Goal: Transaction & Acquisition: Purchase product/service

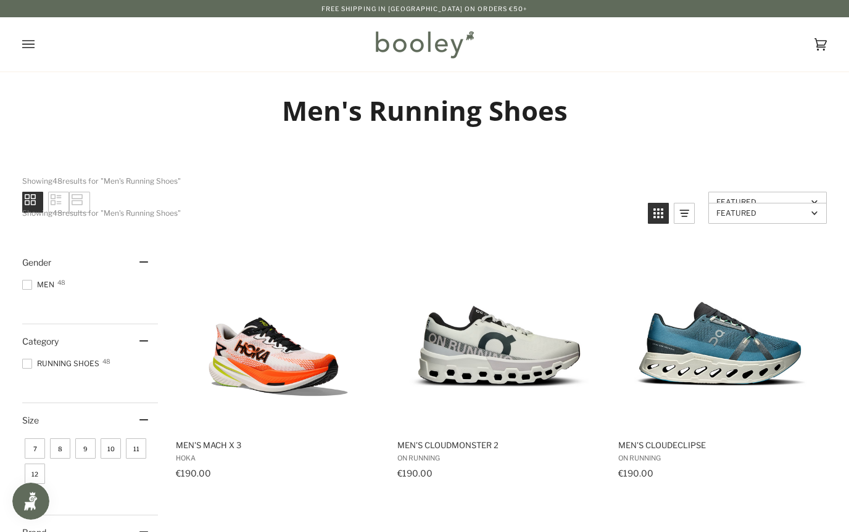
click at [26, 43] on icon "Open menu" at bounding box center [28, 44] width 12 height 19
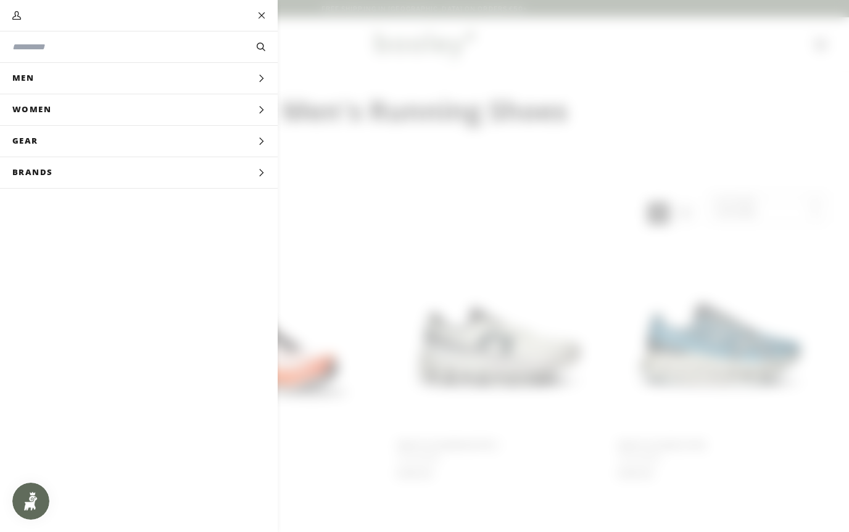
click at [38, 49] on input "Search our store" at bounding box center [118, 47] width 212 height 13
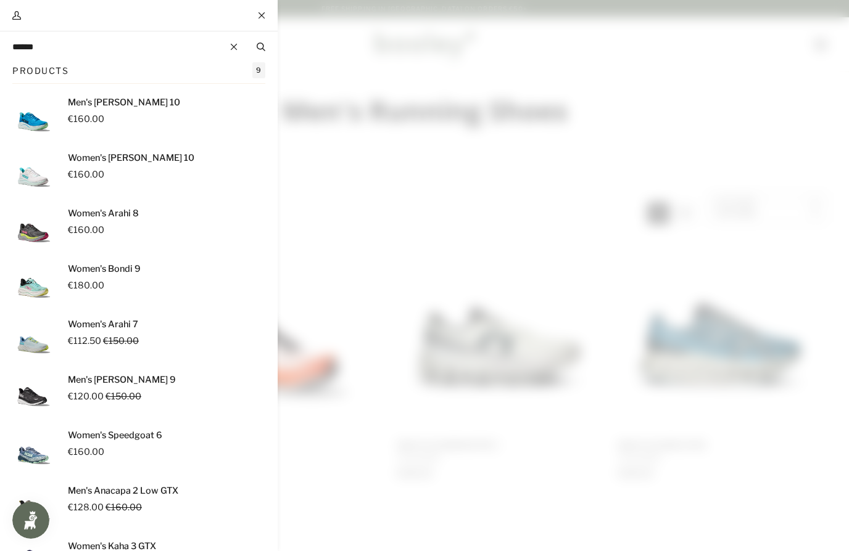
type input "******"
click at [260, 47] on button "Search" at bounding box center [260, 47] width 33 height 14
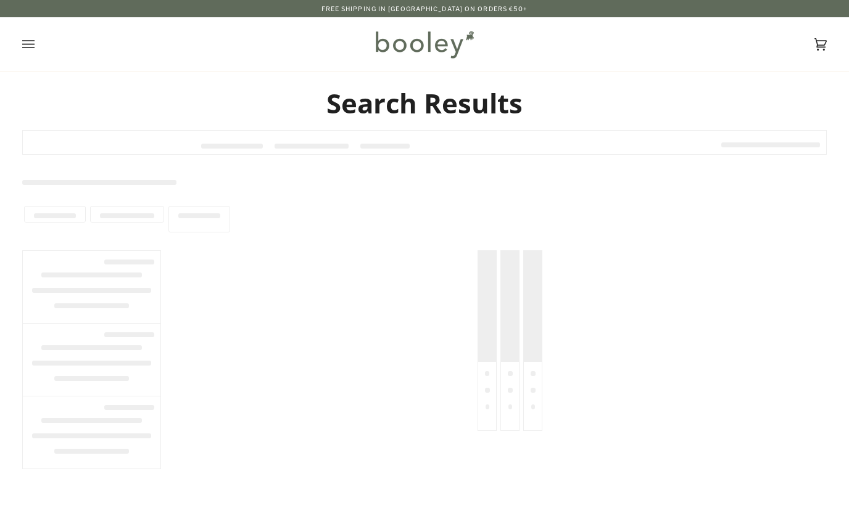
type input "******"
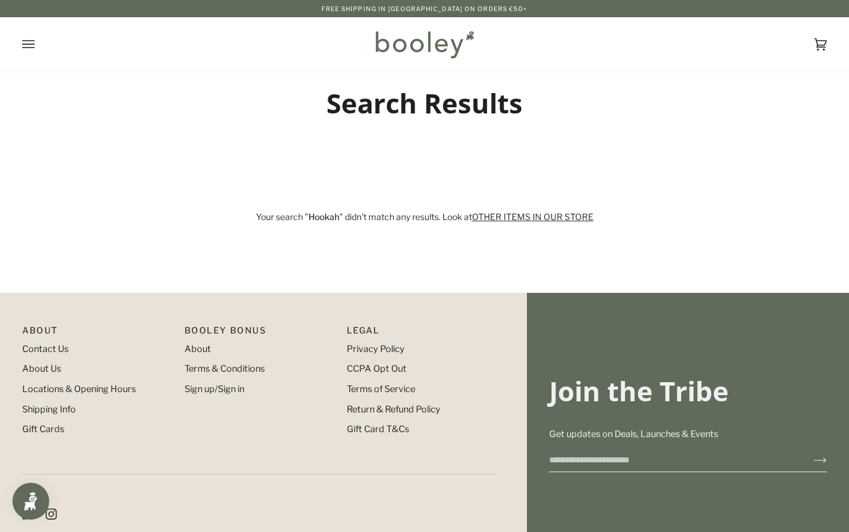
click at [35, 49] on button "Open menu" at bounding box center [40, 44] width 37 height 54
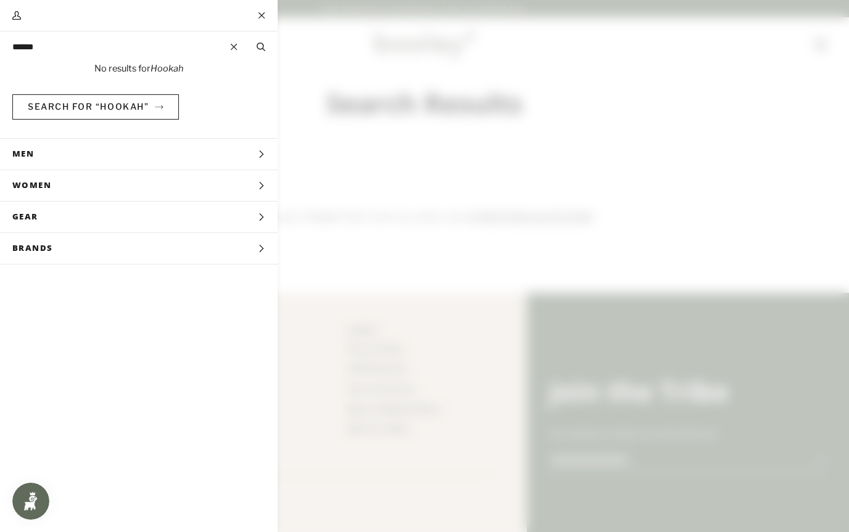
click at [90, 41] on input "******" at bounding box center [118, 47] width 212 height 13
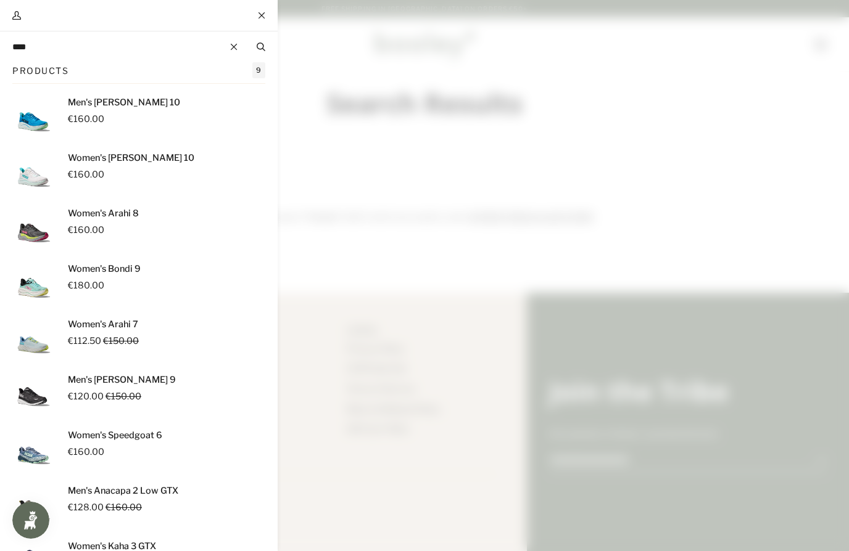
type input "****"
click at [260, 47] on button "Search" at bounding box center [260, 47] width 33 height 14
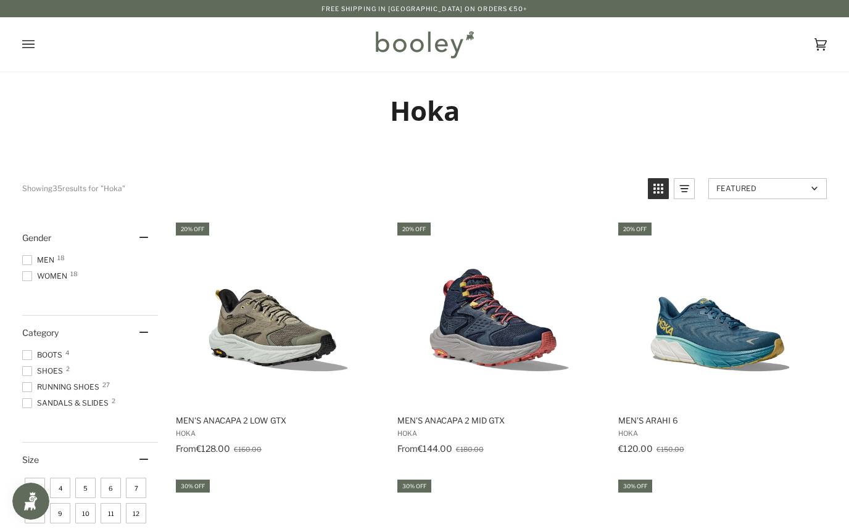
click at [35, 260] on span "Men 18" at bounding box center [40, 260] width 36 height 11
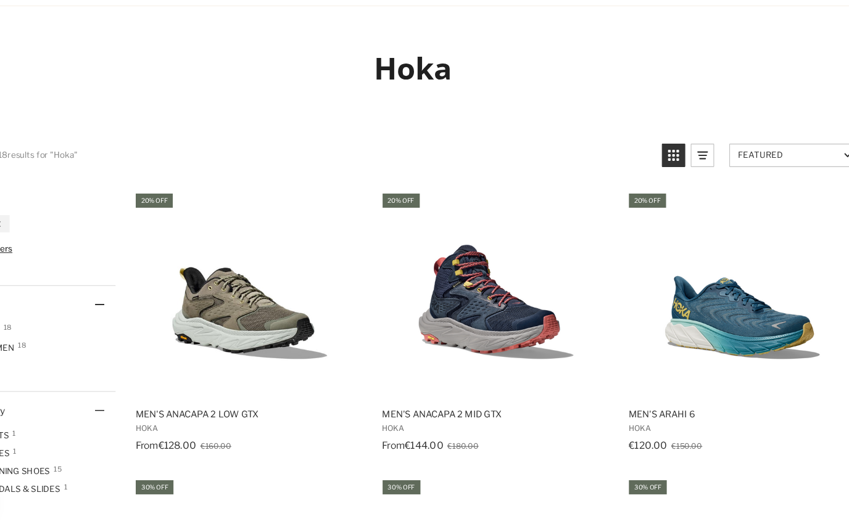
click at [186, 278] on img "Men's Anacapa 2 Low GTX" at bounding box center [278, 313] width 185 height 185
click at [674, 279] on img "Men's Arahi 6" at bounding box center [719, 313] width 185 height 185
click at [685, 279] on img "Men's Arahi 6" at bounding box center [719, 313] width 185 height 185
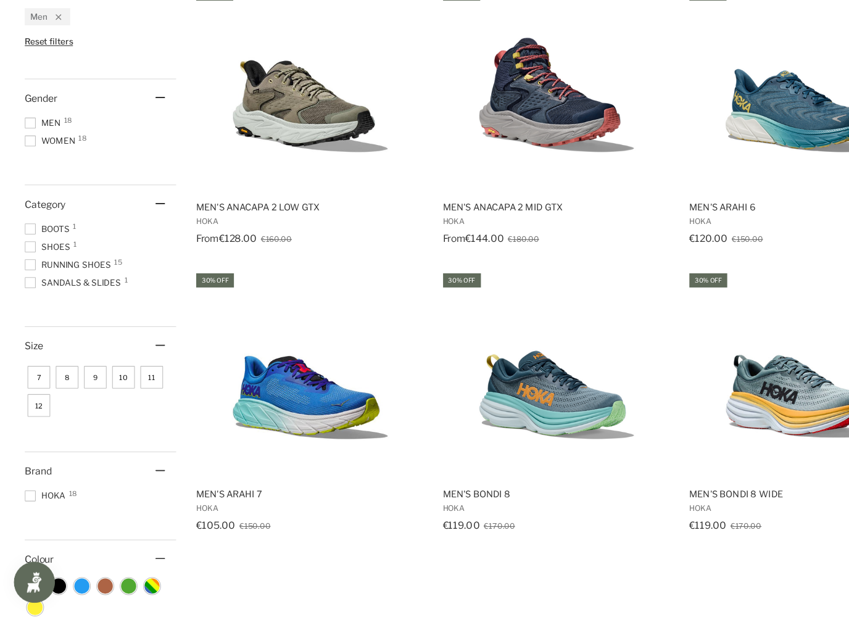
scroll to position [175, 0]
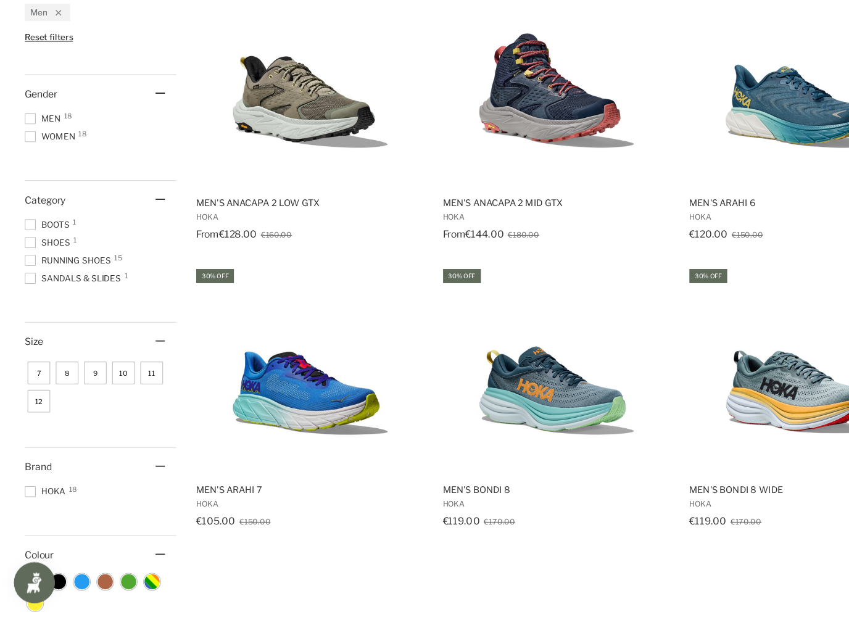
click at [112, 388] on span "10" at bounding box center [111, 398] width 20 height 20
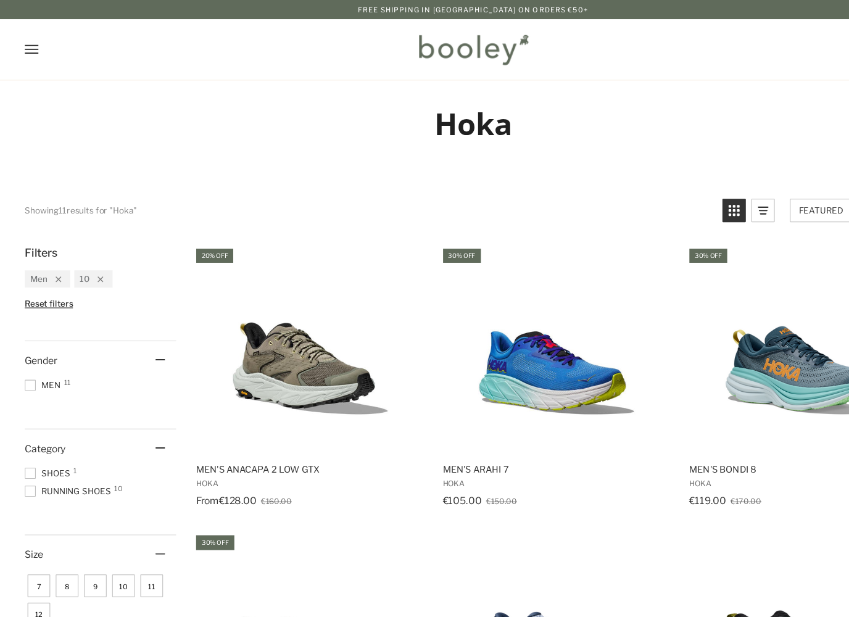
click at [135, 526] on span "11" at bounding box center [136, 525] width 20 height 20
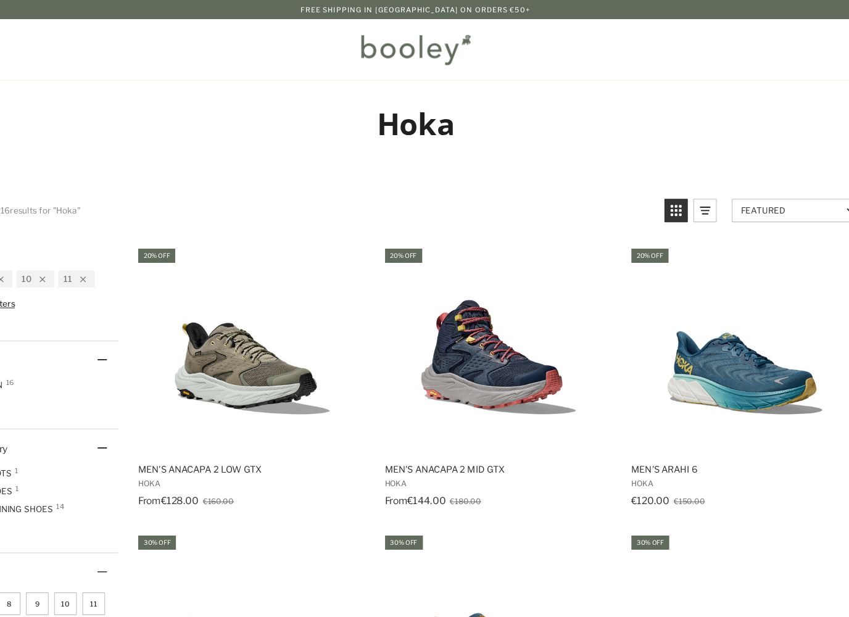
click at [671, 337] on img "Men's Arahi 6" at bounding box center [719, 313] width 185 height 185
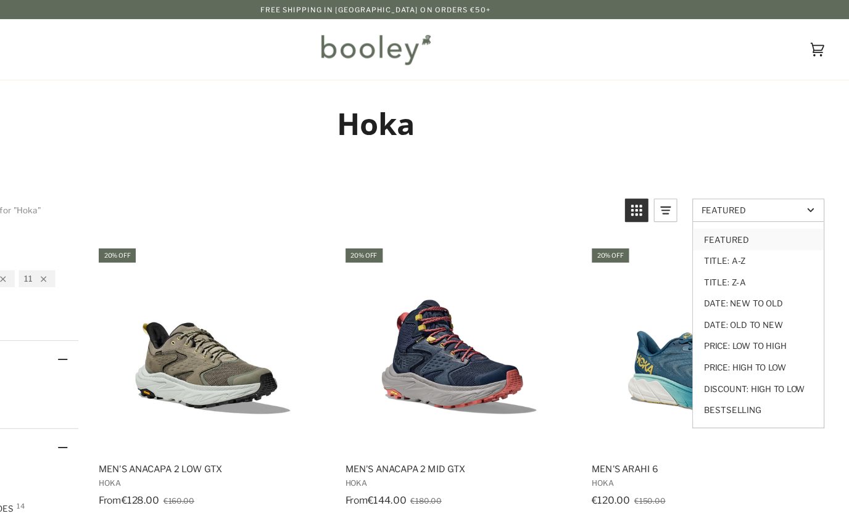
click at [709, 305] on link "Price: Low to High" at bounding box center [767, 310] width 117 height 19
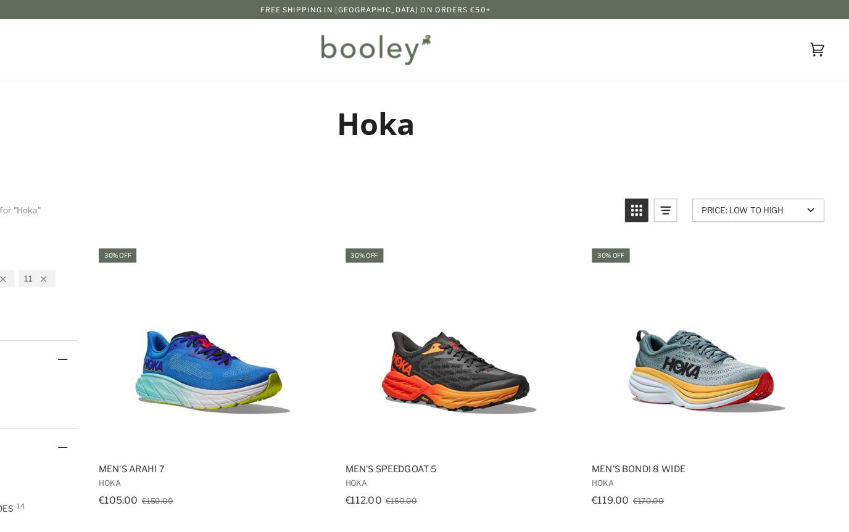
click at [186, 318] on img "Men's Arahi 7" at bounding box center [278, 313] width 185 height 185
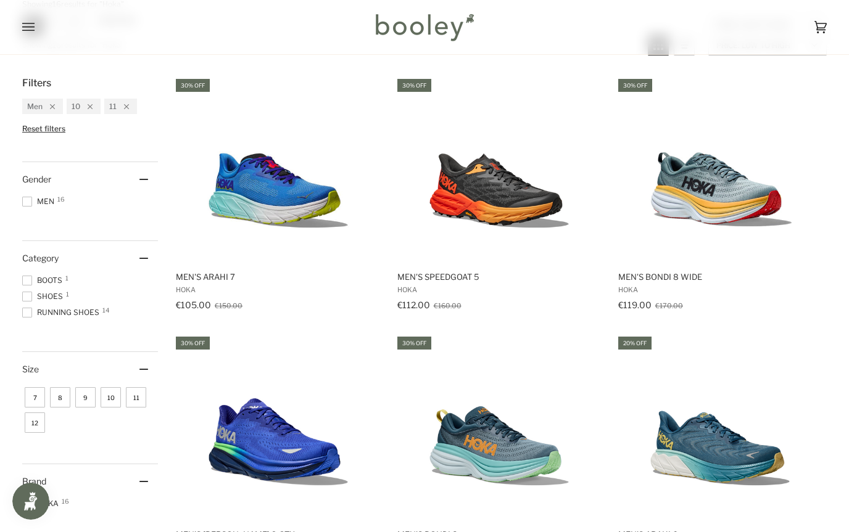
scroll to position [173, 0]
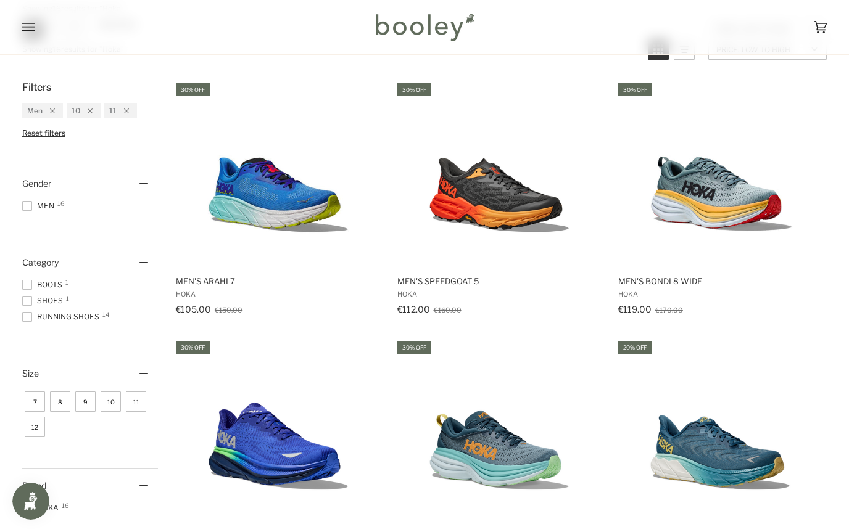
click at [241, 207] on img "Men's Arahi 7" at bounding box center [278, 173] width 185 height 185
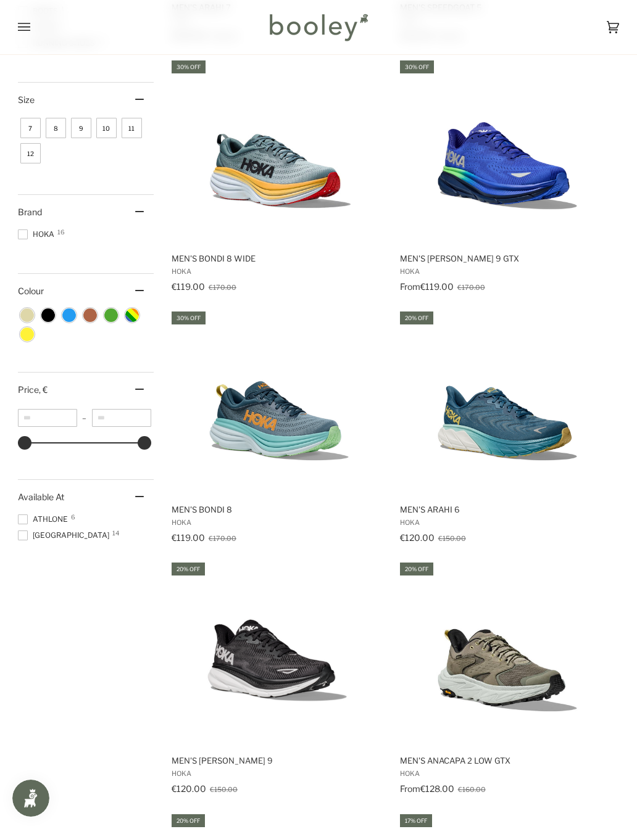
scroll to position [432, 0]
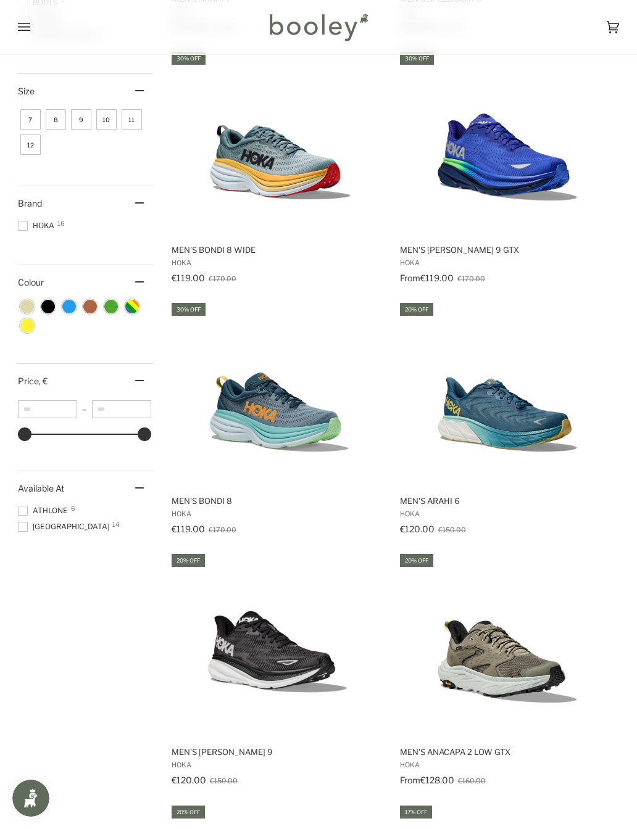
click at [508, 415] on img "Men's Arahi 6" at bounding box center [507, 393] width 185 height 185
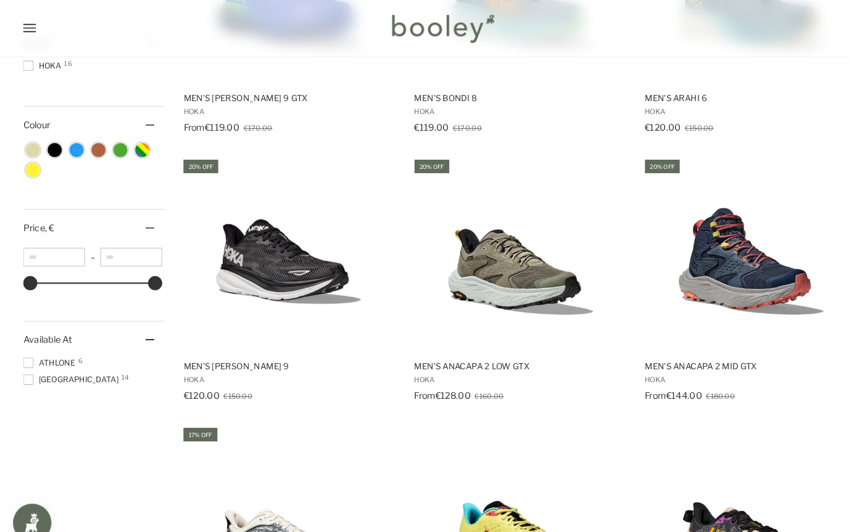
scroll to position [603, 0]
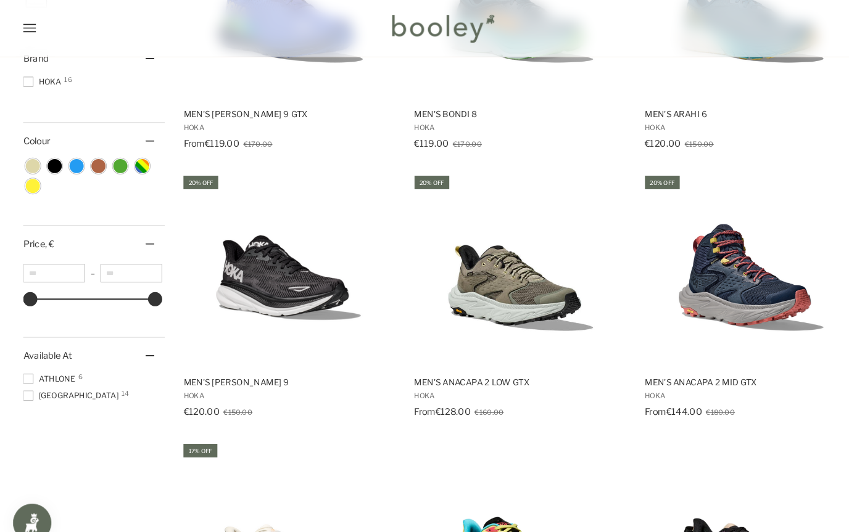
click at [229, 279] on img "Men's Clifton 9" at bounding box center [278, 259] width 185 height 185
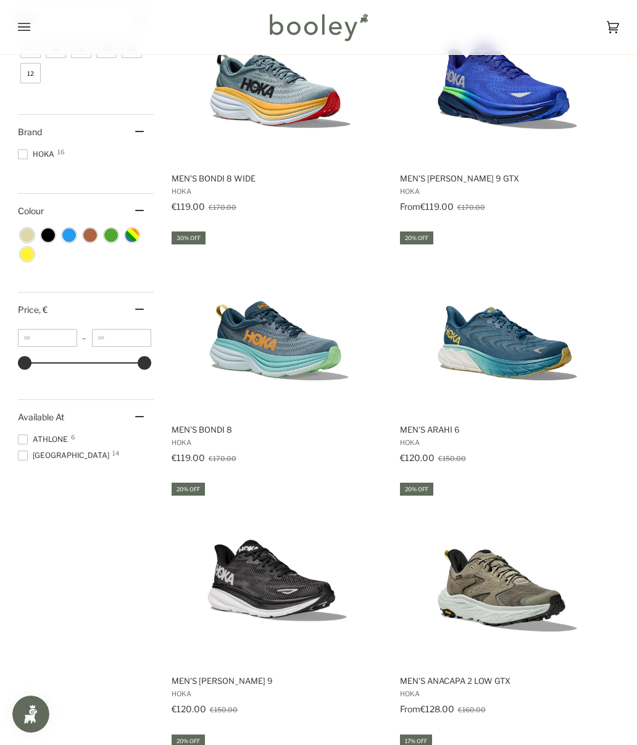
scroll to position [503, 0]
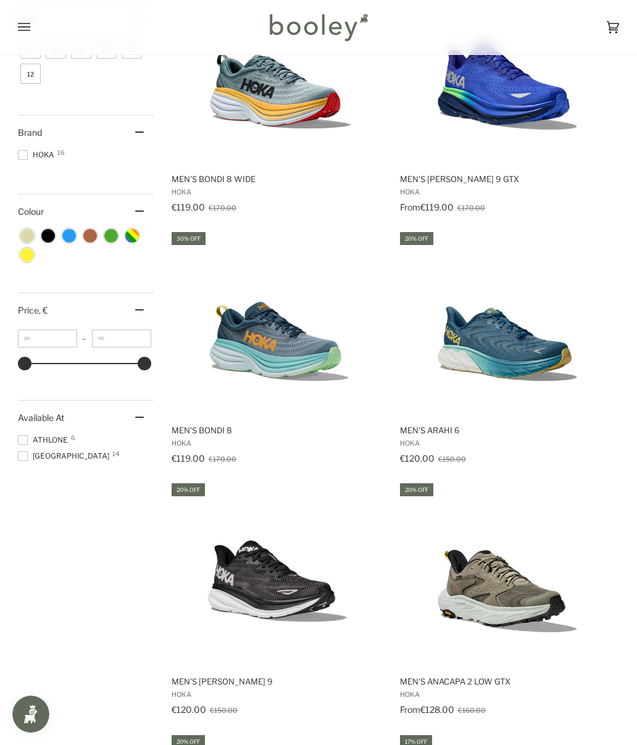
click at [285, 351] on img "Men's Bondi 8" at bounding box center [278, 322] width 185 height 185
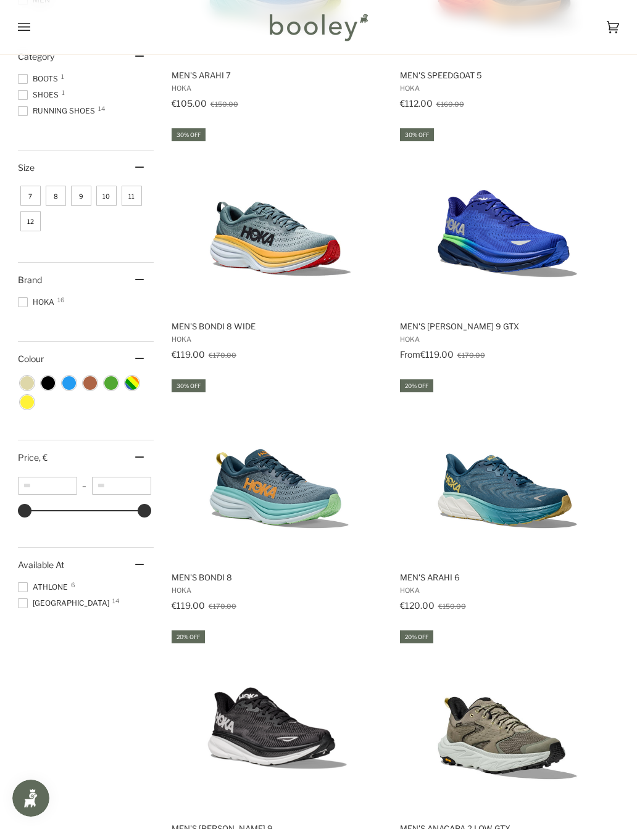
scroll to position [365, 0]
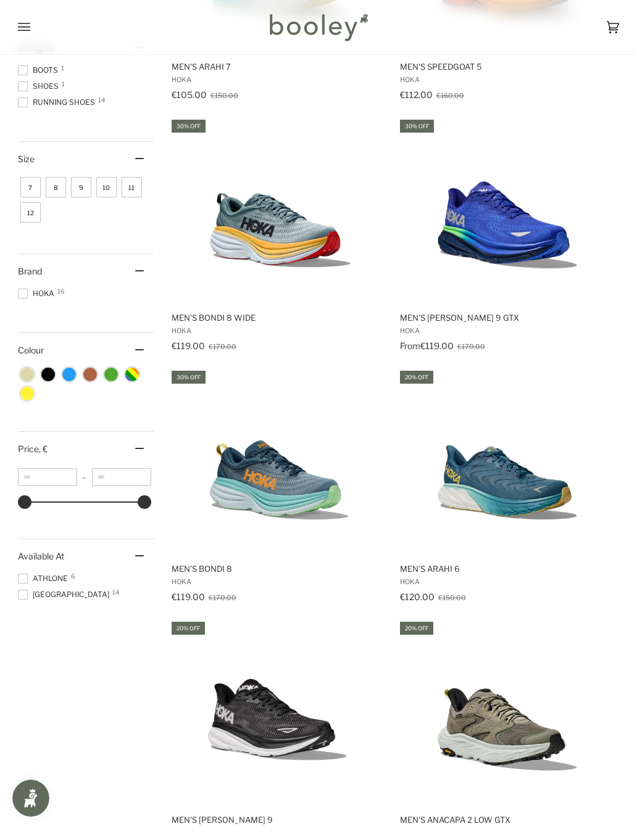
click at [22, 532] on span at bounding box center [23, 579] width 10 height 10
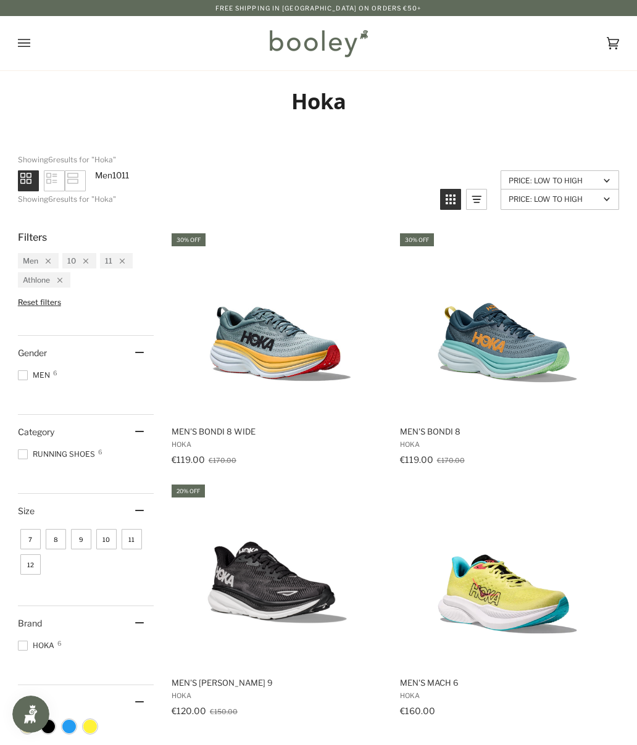
click at [20, 41] on icon "Open menu" at bounding box center [24, 43] width 12 height 19
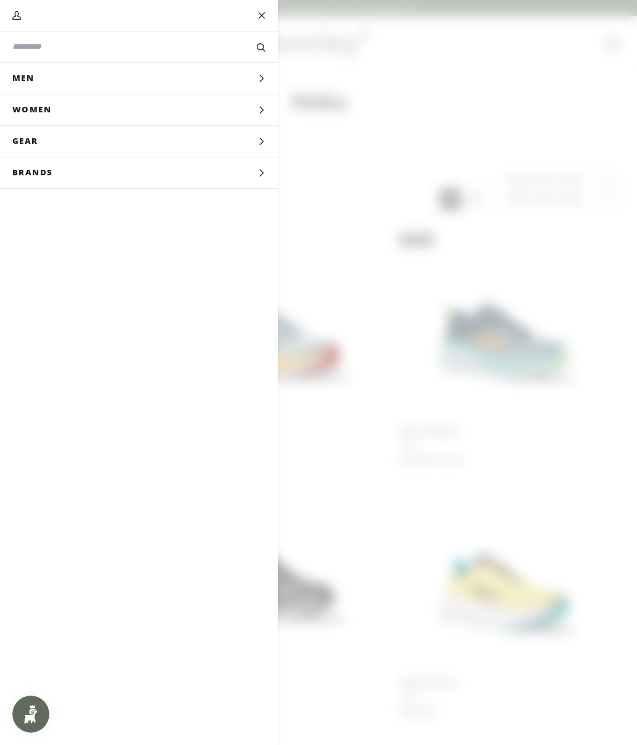
click at [25, 80] on span "Men" at bounding box center [27, 78] width 55 height 31
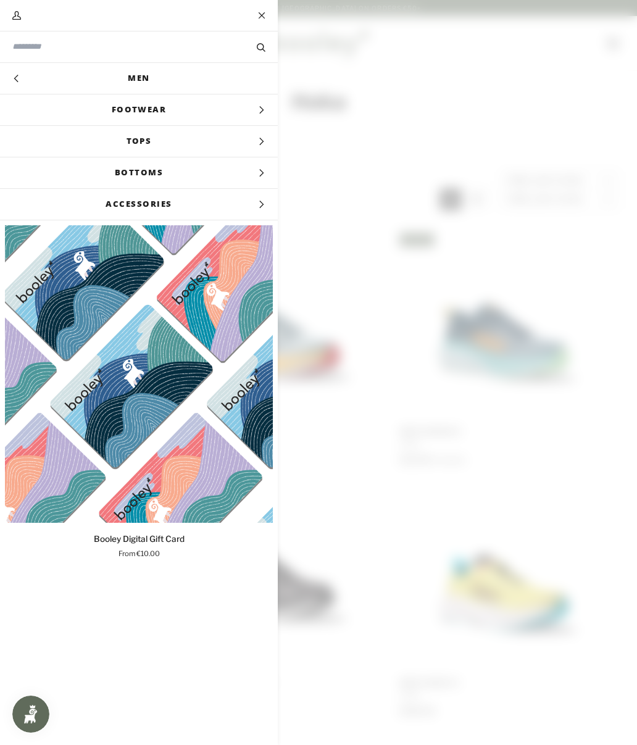
click at [52, 115] on span "Footwear" at bounding box center [139, 109] width 278 height 31
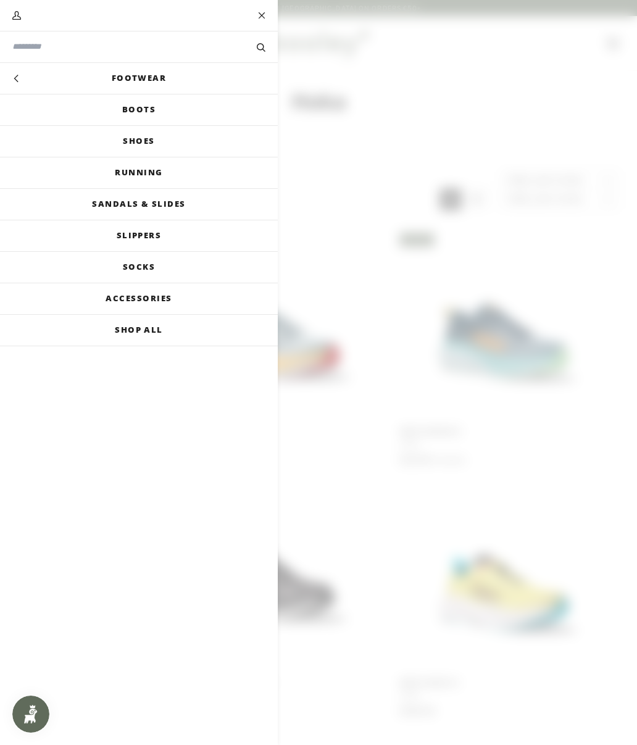
click at [70, 181] on link "Running" at bounding box center [139, 172] width 278 height 31
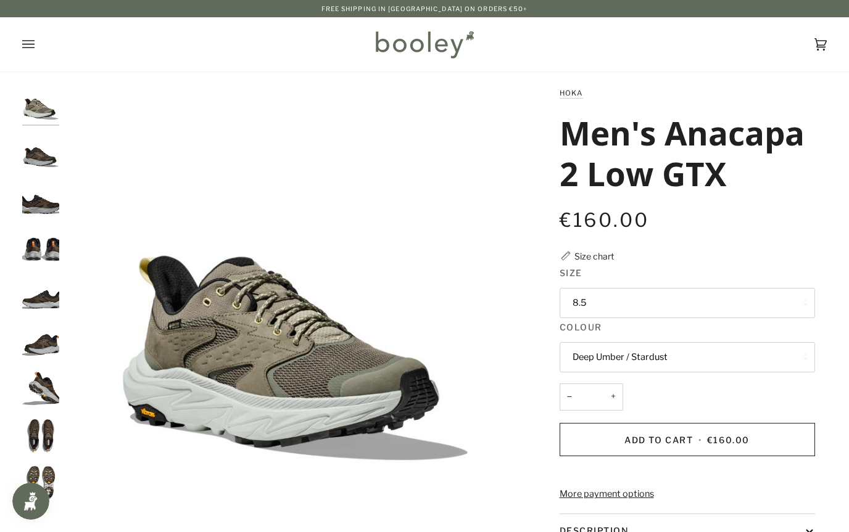
click at [769, 300] on button "8.5" at bounding box center [686, 303] width 255 height 30
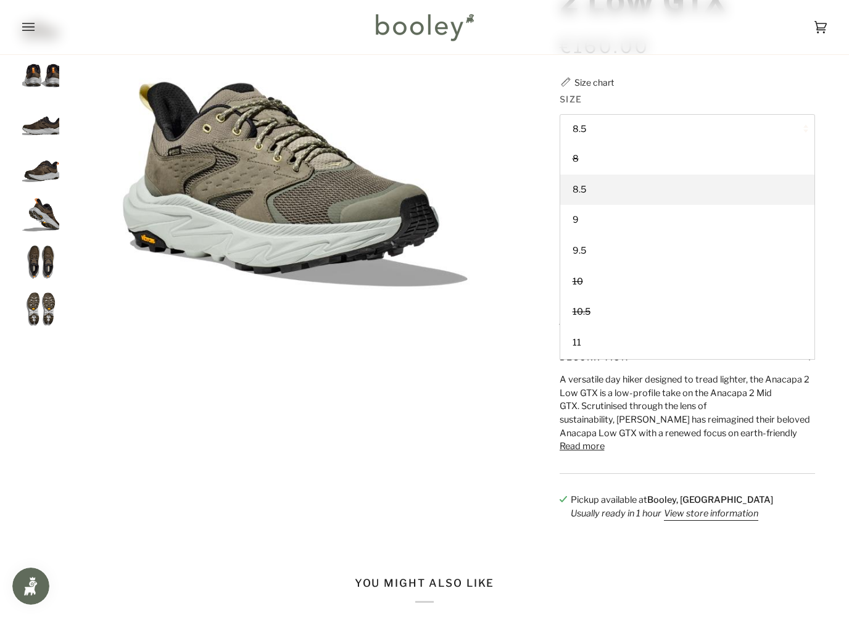
scroll to position [175, 0]
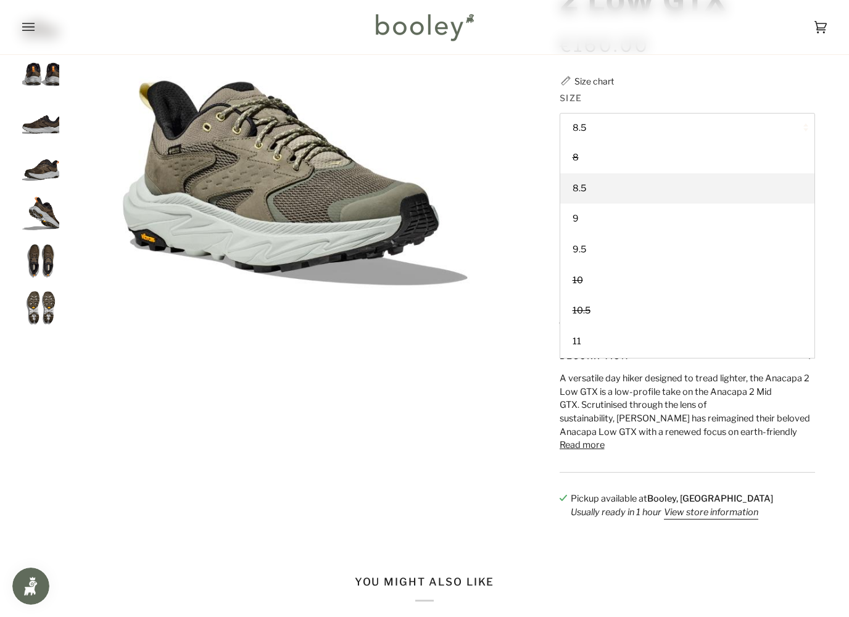
click at [598, 452] on button "Read more" at bounding box center [581, 446] width 45 height 14
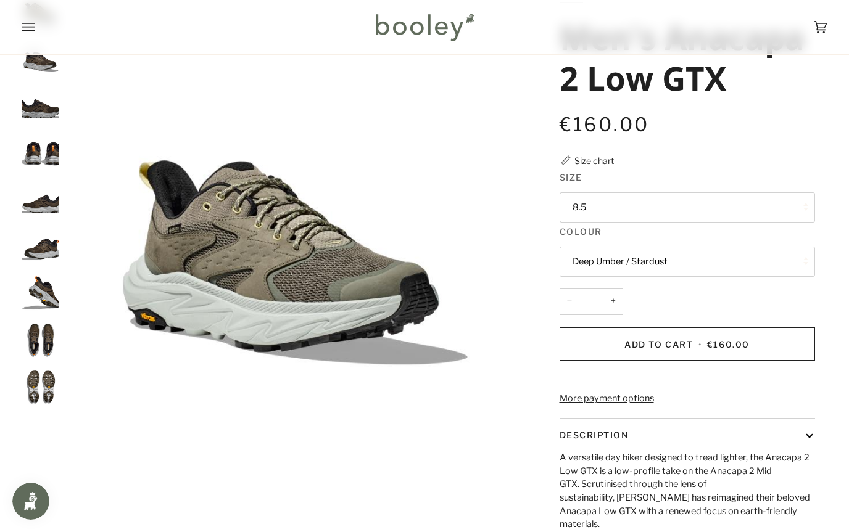
scroll to position [93, 0]
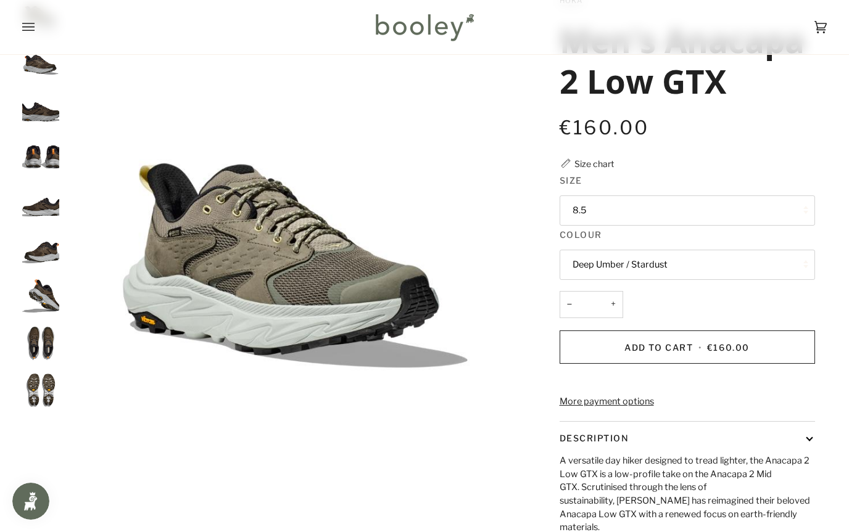
click at [795, 257] on button "Deep Umber / Stardust" at bounding box center [686, 265] width 255 height 30
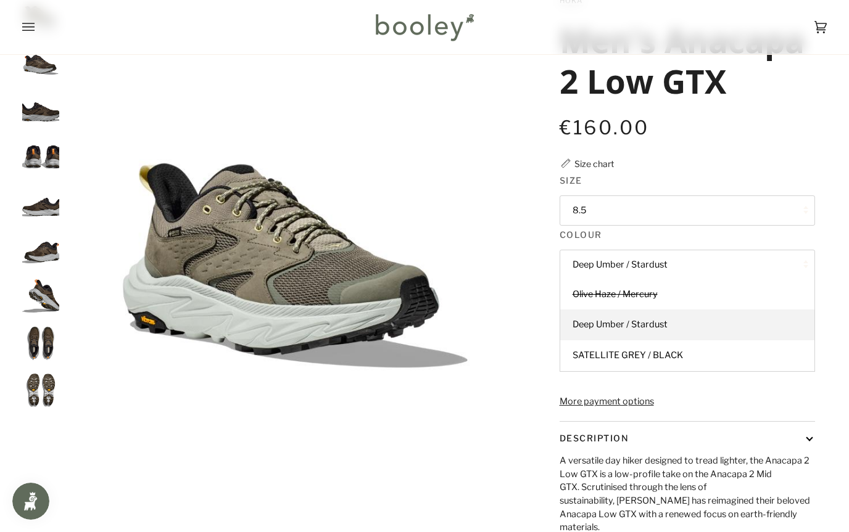
click at [737, 320] on link "Deep Umber / Stardust" at bounding box center [687, 325] width 254 height 31
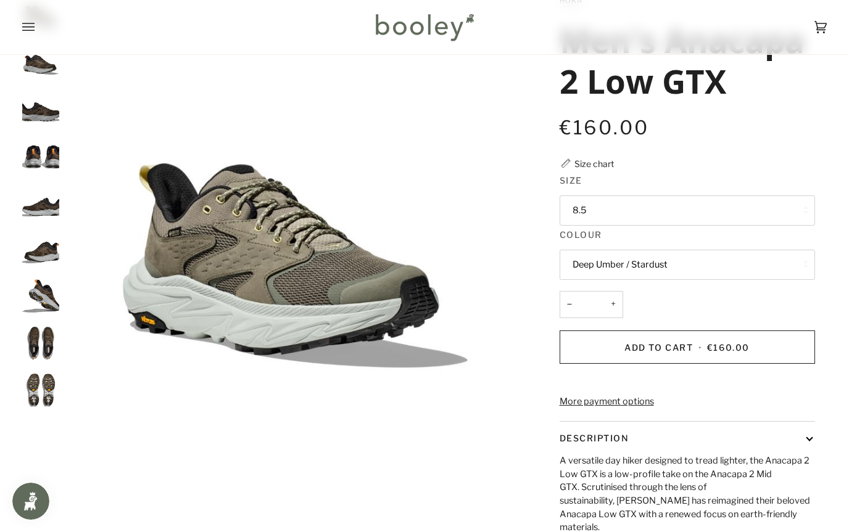
click at [791, 205] on button "8.5" at bounding box center [686, 211] width 255 height 30
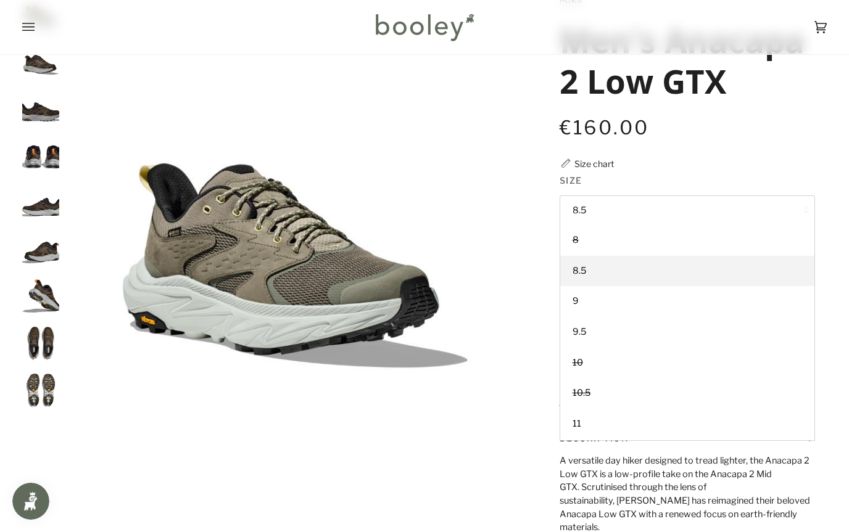
click at [813, 196] on button "8.5" at bounding box center [686, 211] width 255 height 30
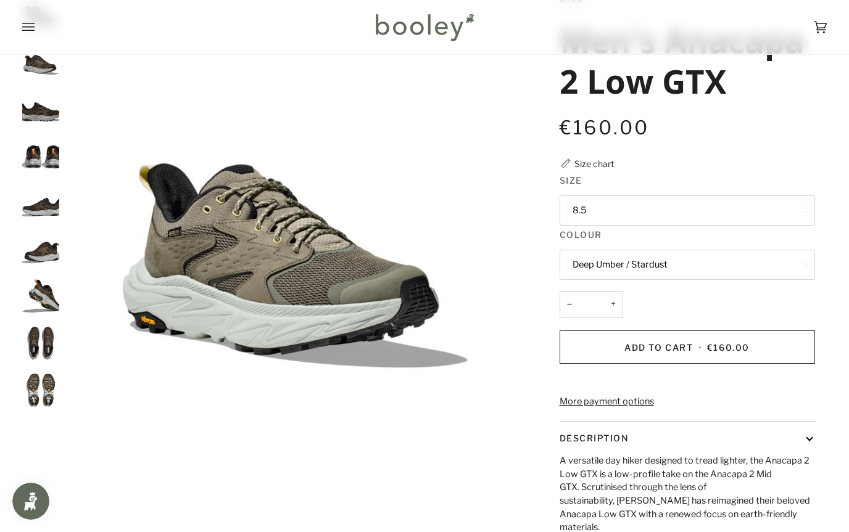
click at [768, 266] on button "Deep Umber / Stardust" at bounding box center [686, 265] width 255 height 30
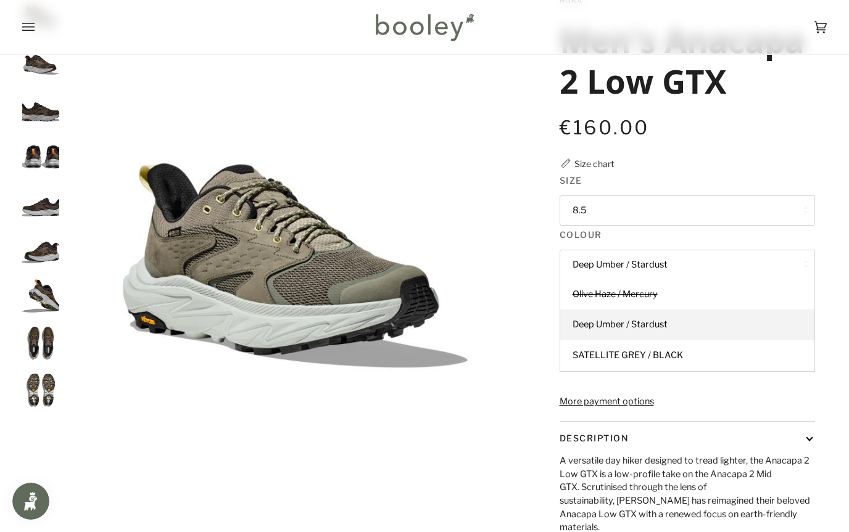
click at [738, 290] on link "Olive Haze / Mercury" at bounding box center [687, 294] width 254 height 31
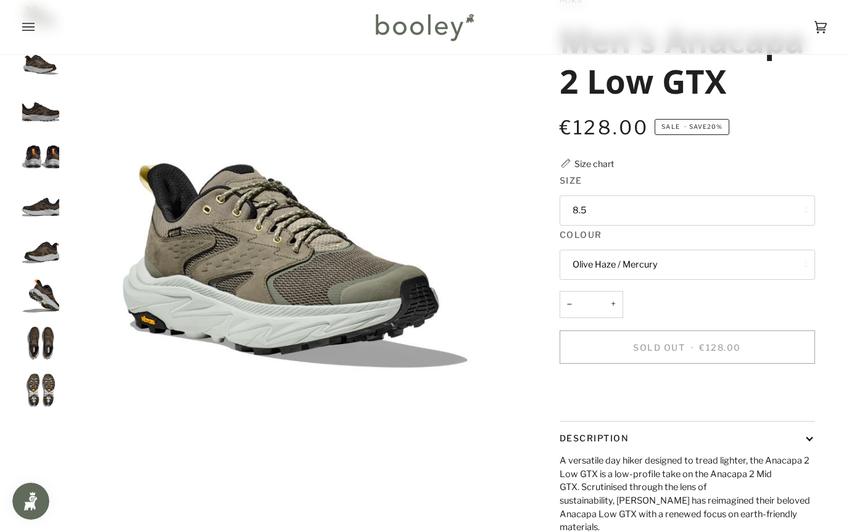
click at [793, 213] on button "8.5" at bounding box center [686, 211] width 255 height 30
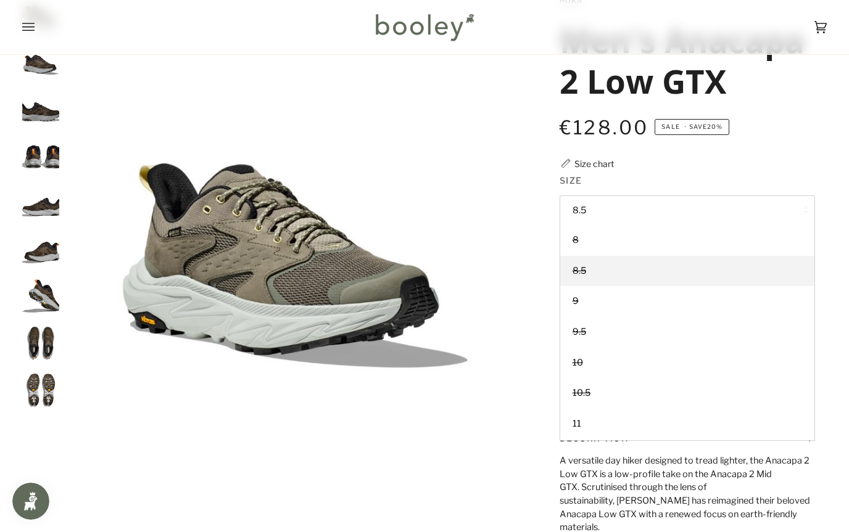
click at [39, 294] on img "Hoka Men's Anacapa 2 Low GTX Deep Umber / Stardust - Booley Galway" at bounding box center [40, 296] width 37 height 37
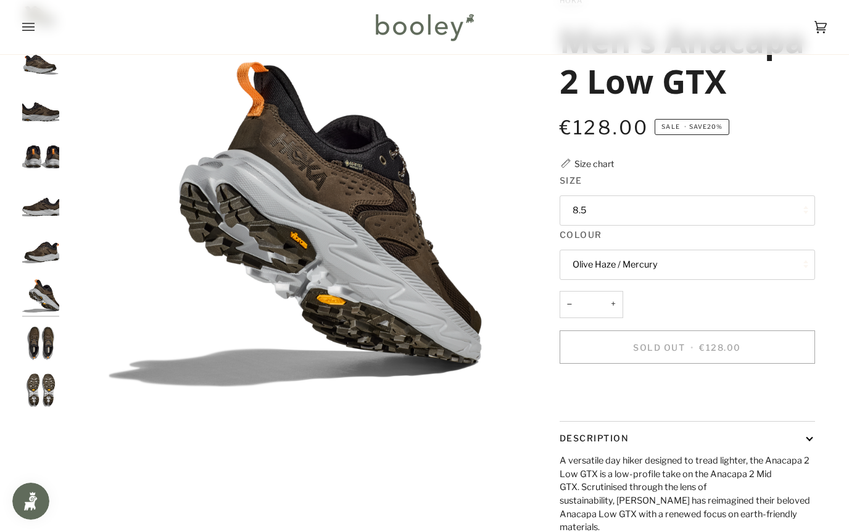
click at [35, 253] on img "Hoka Men's Anacapa 2 Low GTX Deep Umber / Stardust - Booley Galway" at bounding box center [40, 248] width 37 height 37
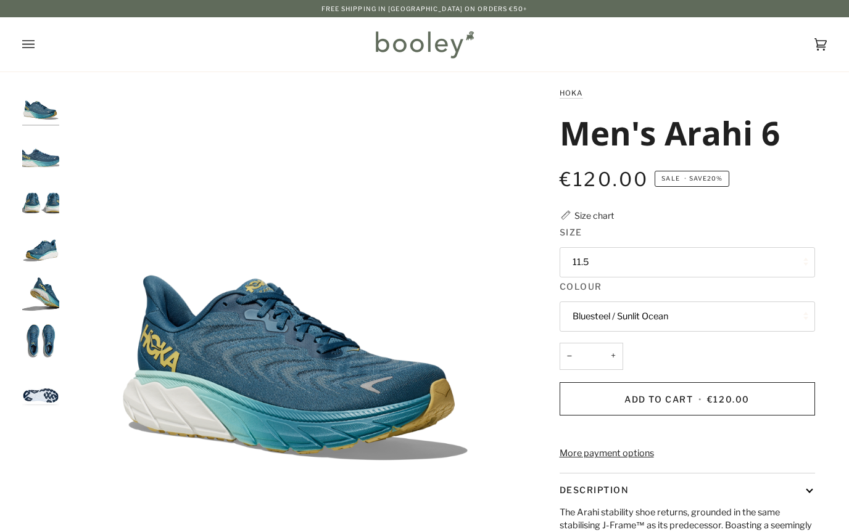
click at [783, 256] on button "11.5" at bounding box center [686, 262] width 255 height 30
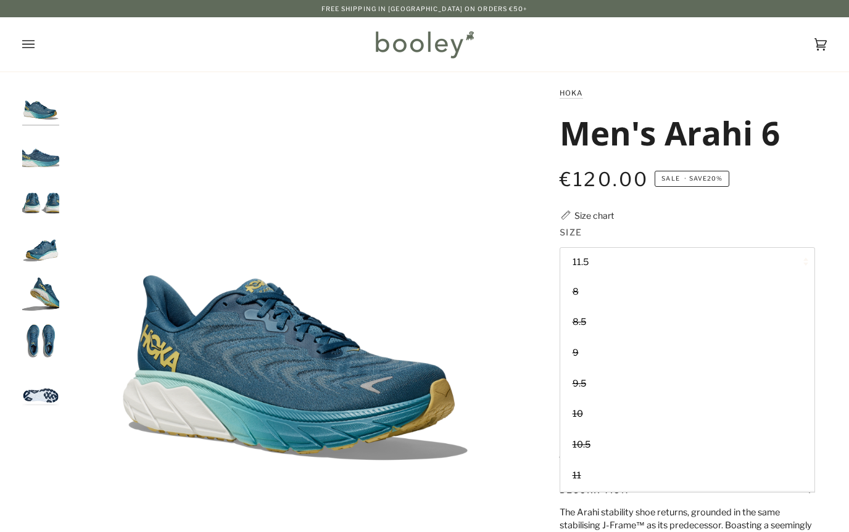
click at [820, 238] on div "Hoka Men's Arahi 6 €120.00 Sale • Save 20% Size chart Size 11.5 8" at bounding box center [676, 375] width 302 height 579
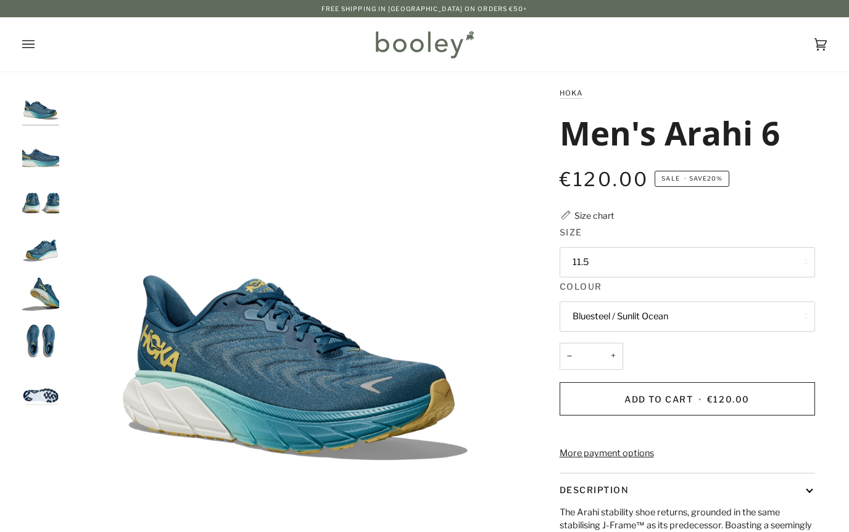
click at [748, 318] on button "Bluesteel / Sunlit Ocean" at bounding box center [686, 317] width 255 height 30
click at [822, 191] on div "Hoka Men's Arahi 6 €120.00 Sale • Save 20% Size chart Size 11.5 8" at bounding box center [676, 375] width 302 height 579
click at [789, 260] on button "11.5" at bounding box center [686, 262] width 255 height 30
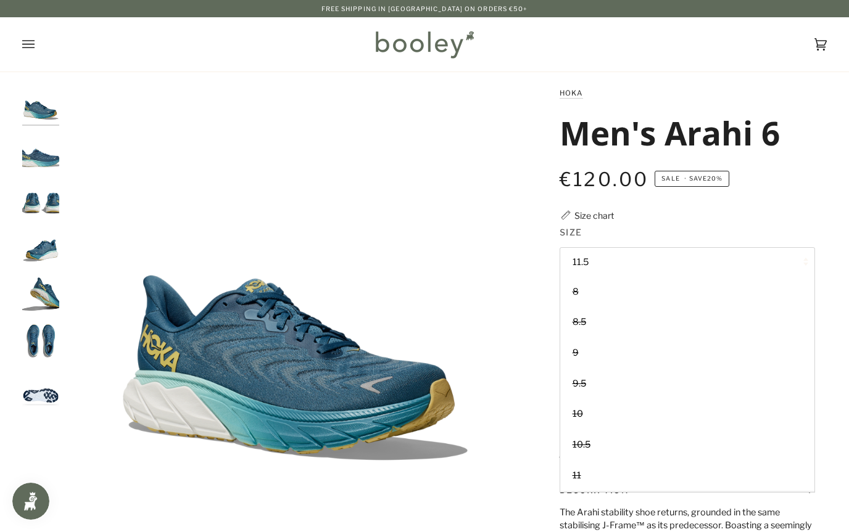
click at [815, 191] on div "Hoka Men's Arahi 6 €120.00 Sale • Save 20% Size chart Size 11.5 8" at bounding box center [676, 375] width 302 height 579
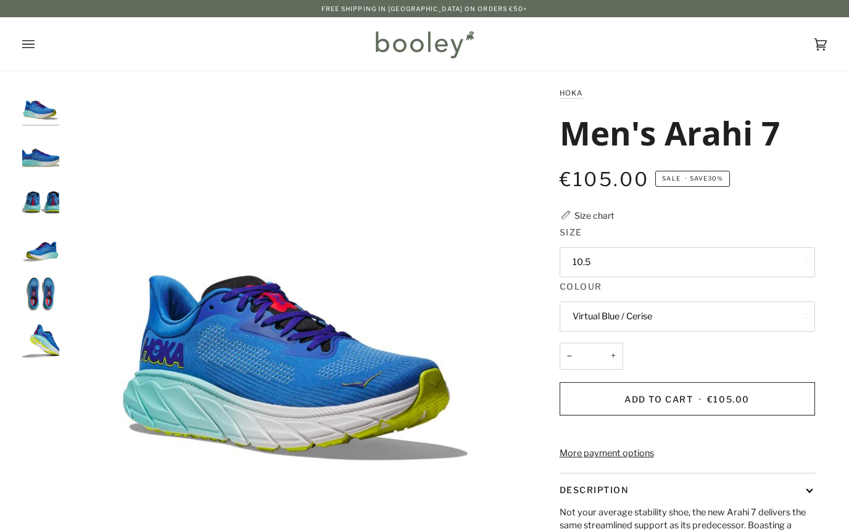
click at [797, 258] on button "10.5" at bounding box center [686, 262] width 255 height 30
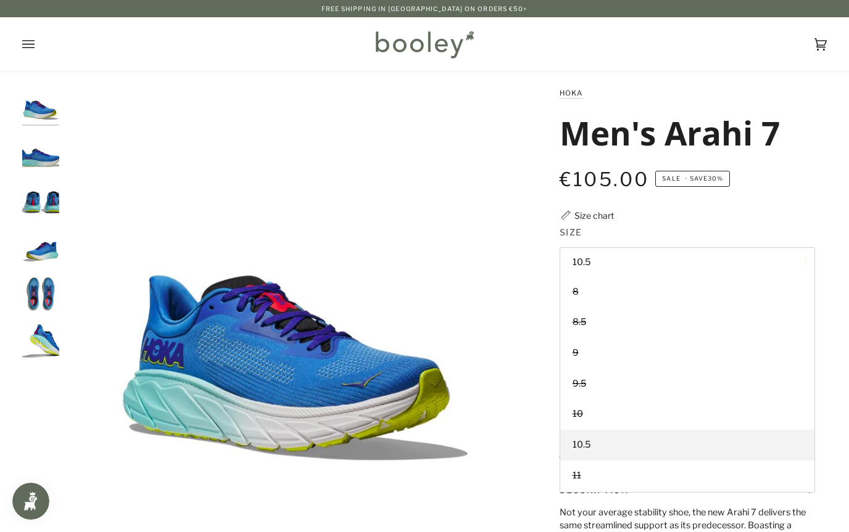
click at [39, 258] on img "Hoka Men's Arahi 7 Virtual Blue / Cerise - Booley Galway" at bounding box center [40, 246] width 37 height 37
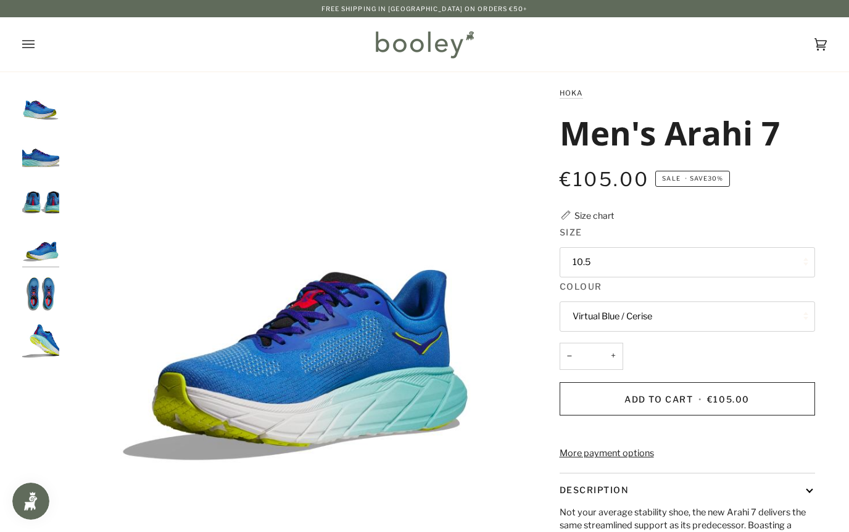
click at [46, 337] on img "Hoka Men's Arahi 7 Virtual Blue / Cerise - Booley Galway" at bounding box center [40, 341] width 37 height 37
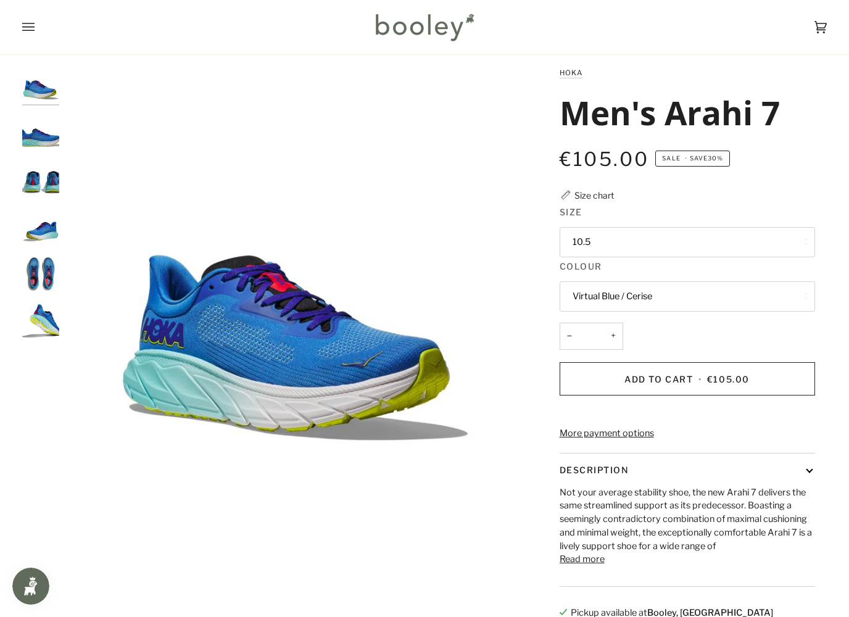
scroll to position [21, 0]
click at [593, 532] on button "Read more" at bounding box center [581, 559] width 45 height 14
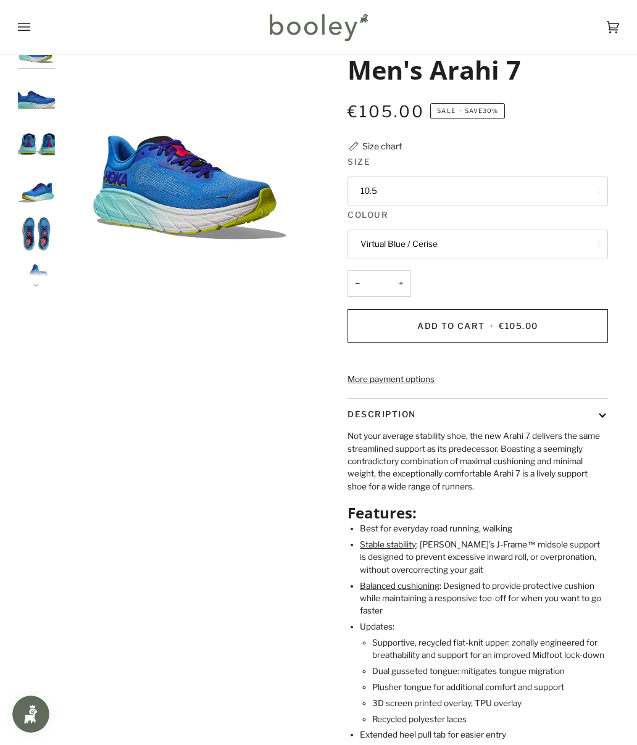
scroll to position [19, 0]
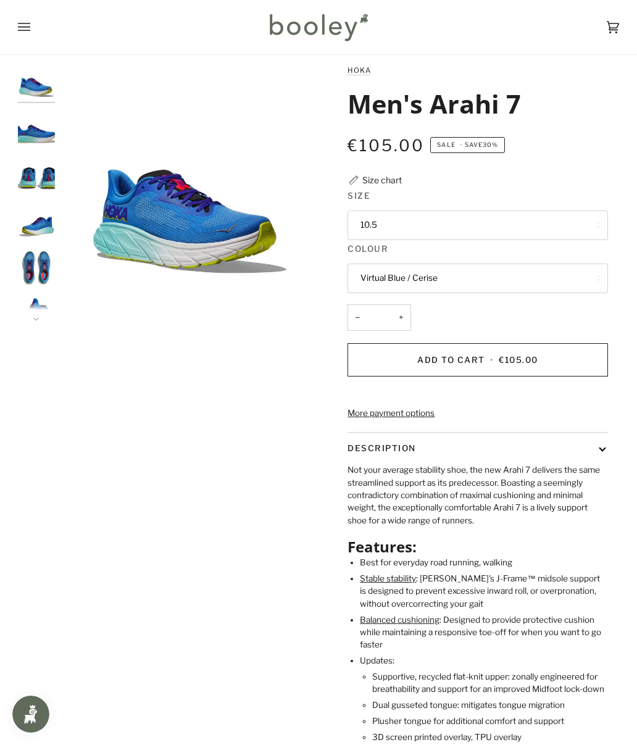
click at [559, 274] on button "Virtual Blue / Cerise" at bounding box center [477, 278] width 260 height 30
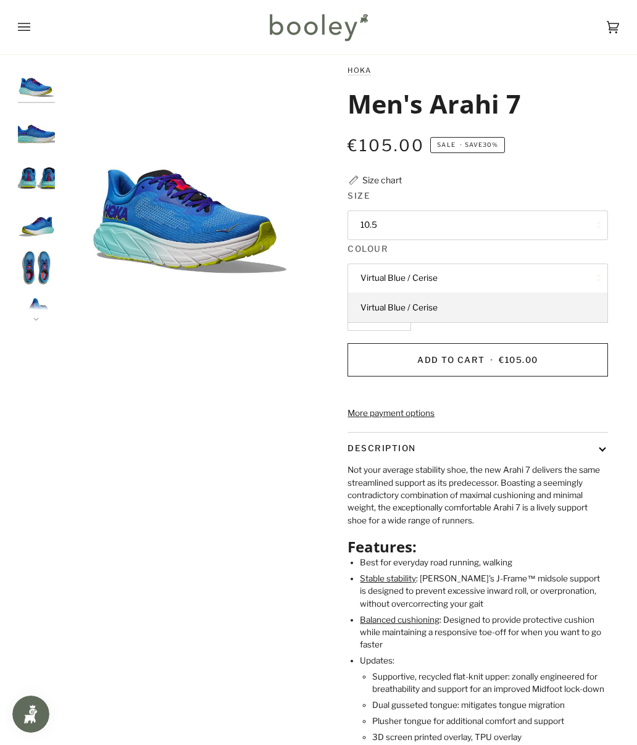
click at [598, 226] on button "10.5" at bounding box center [477, 225] width 260 height 30
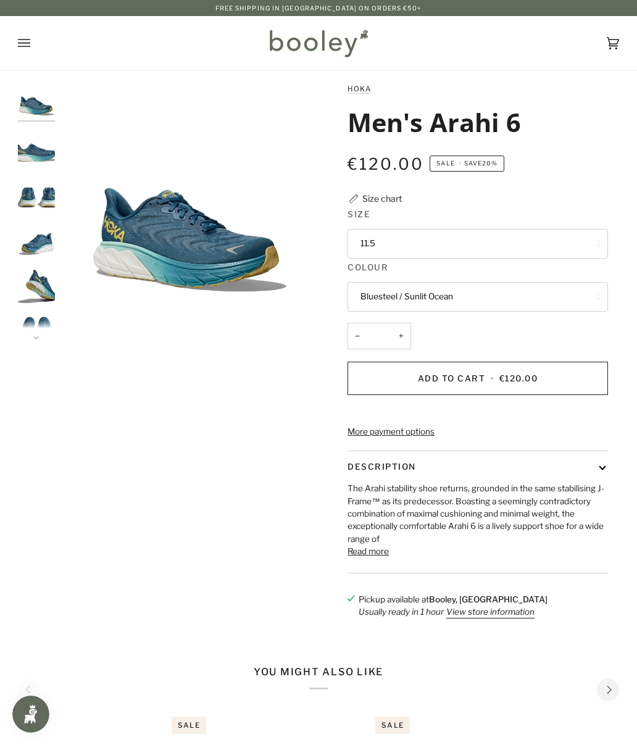
click at [580, 249] on button "11.5" at bounding box center [477, 244] width 260 height 30
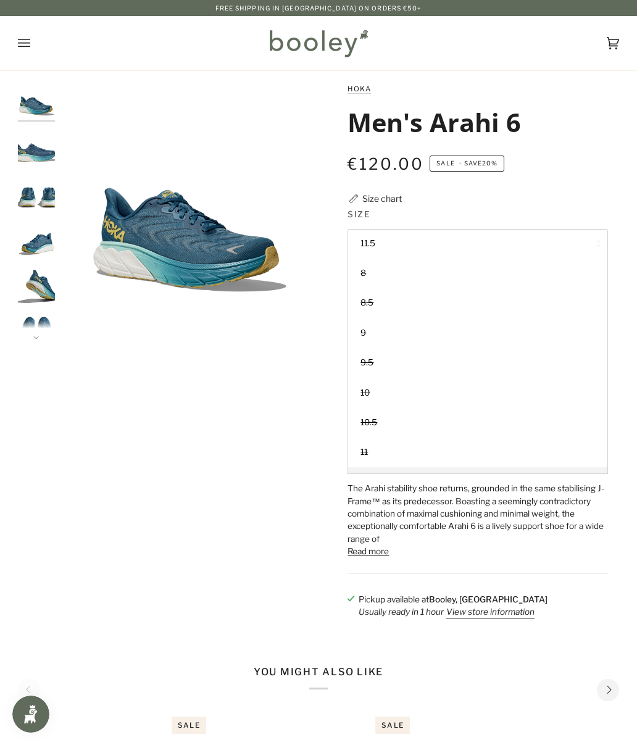
click at [68, 455] on div "Zoom Zoom" at bounding box center [318, 356] width 601 height 548
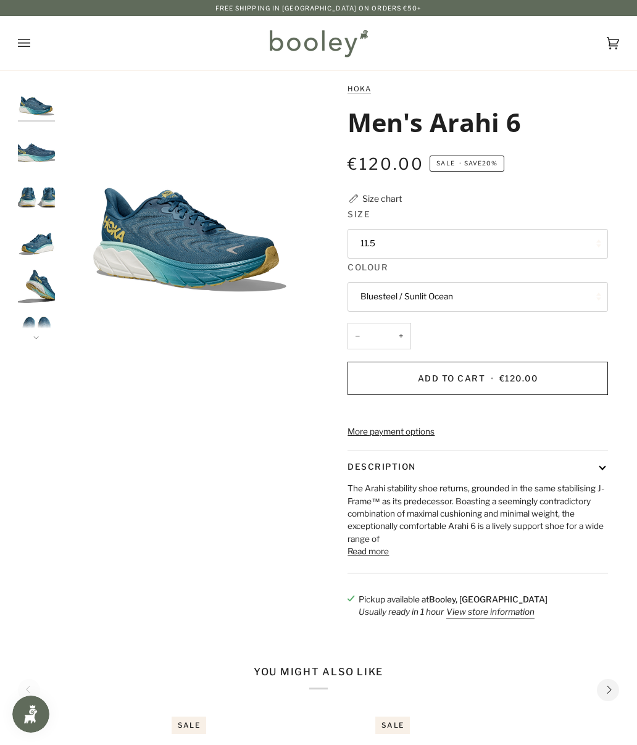
click at [558, 297] on button "Bluesteel / Sunlit Ocean" at bounding box center [477, 297] width 260 height 30
click at [70, 451] on div "Zoom Zoom" at bounding box center [318, 356] width 601 height 548
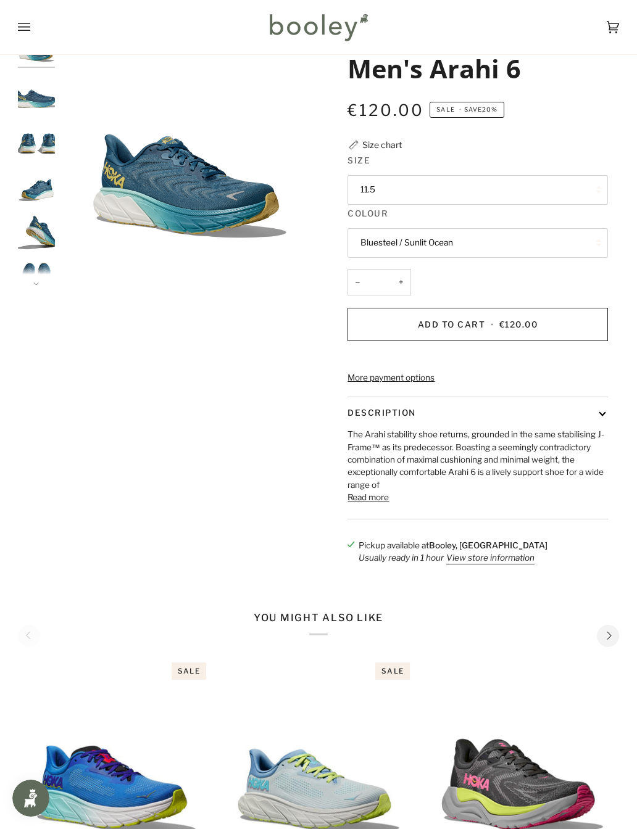
scroll to position [51, 0]
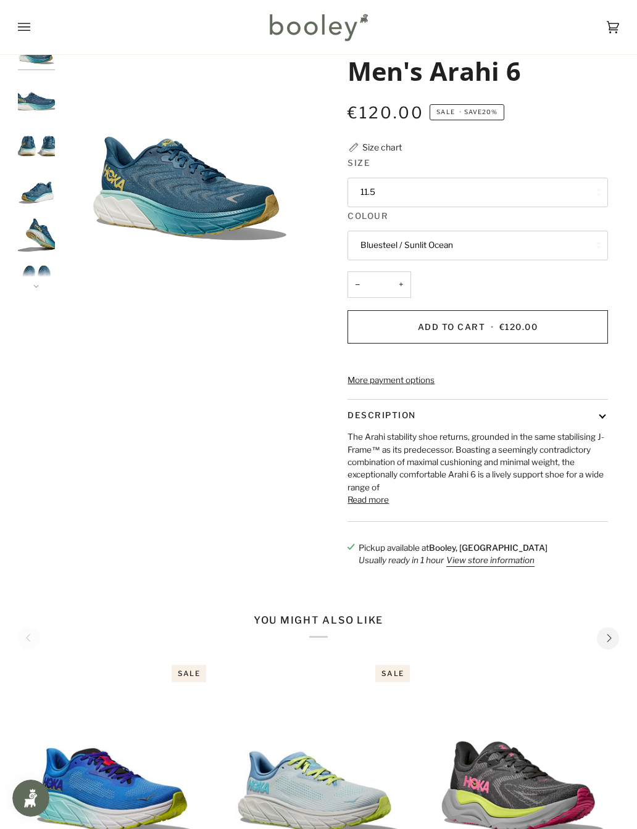
click at [381, 506] on button "Read more" at bounding box center [367, 499] width 41 height 12
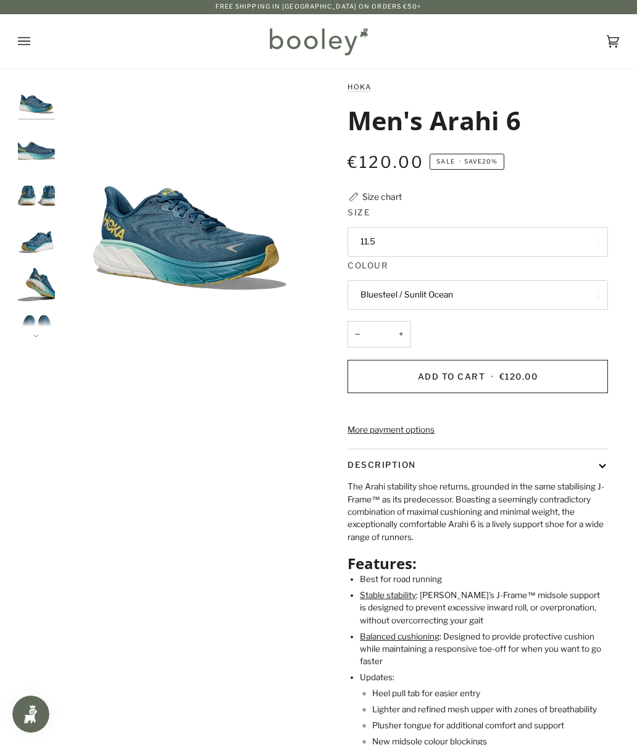
scroll to position [0, 0]
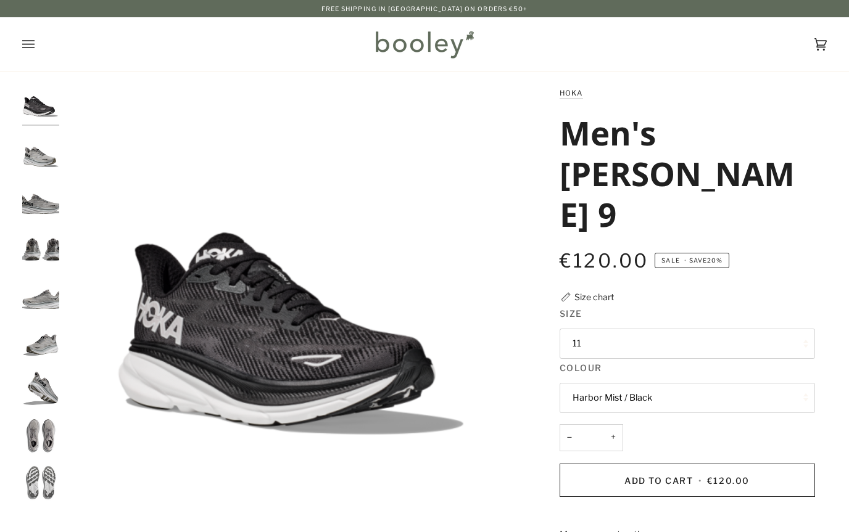
click at [794, 329] on button "11" at bounding box center [686, 344] width 255 height 30
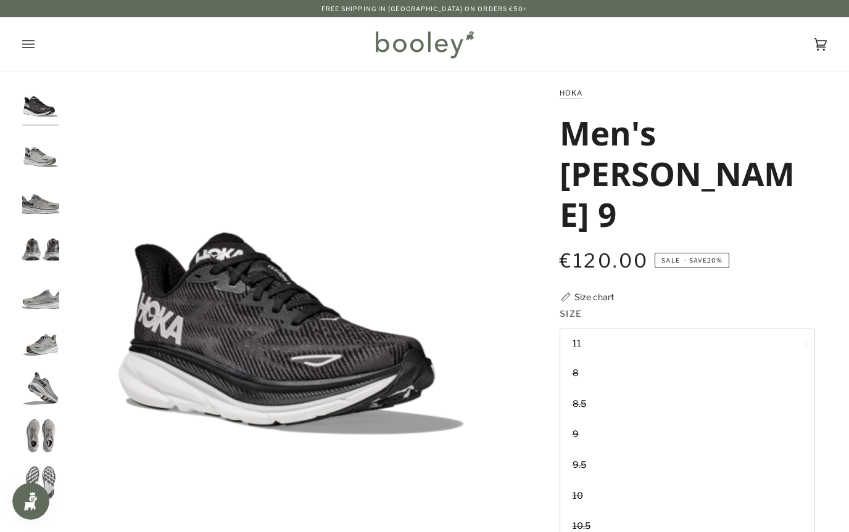
click at [830, 197] on div "Zoom" at bounding box center [424, 440] width 849 height 708
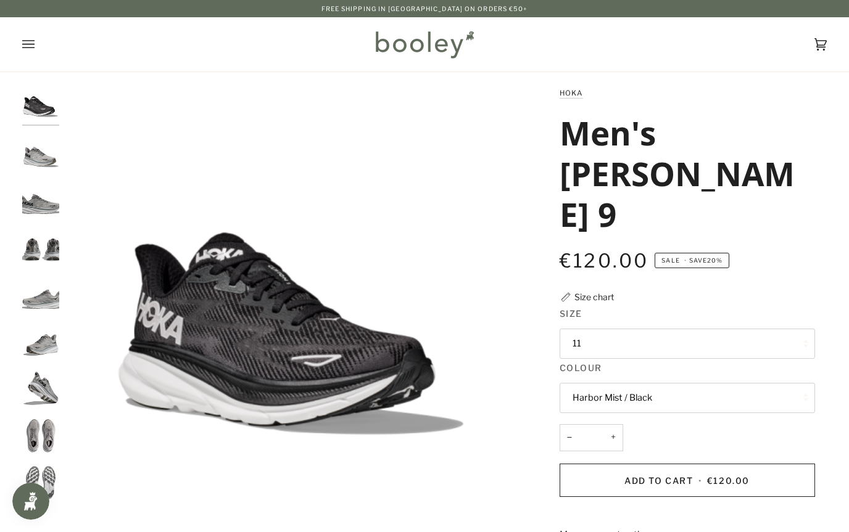
click at [773, 383] on button "Harbor Mist / Black" at bounding box center [686, 398] width 255 height 30
click at [743, 443] on link "Harbor Mist / Black" at bounding box center [687, 458] width 254 height 31
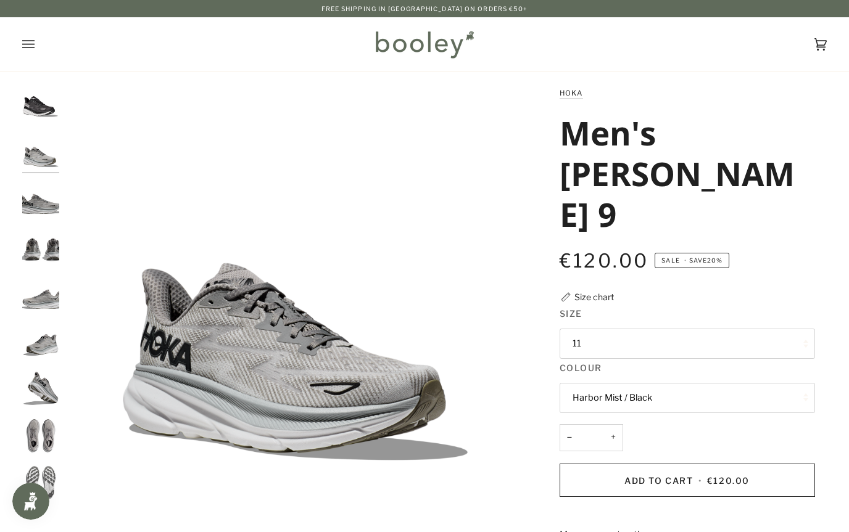
click at [794, 329] on button "11" at bounding box center [686, 344] width 255 height 30
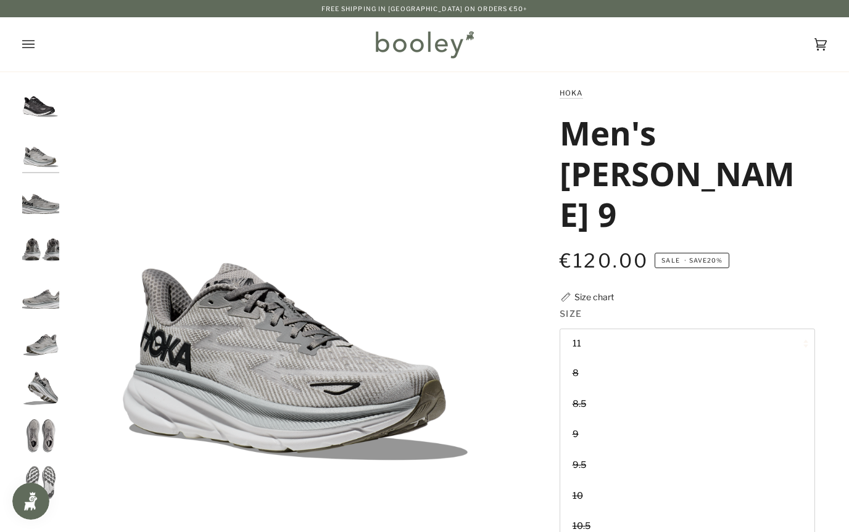
click at [826, 204] on div "Hoka Men's Clifton 9 €120.00 Sale • Save 20% Size chart Size 11 8" at bounding box center [676, 440] width 302 height 708
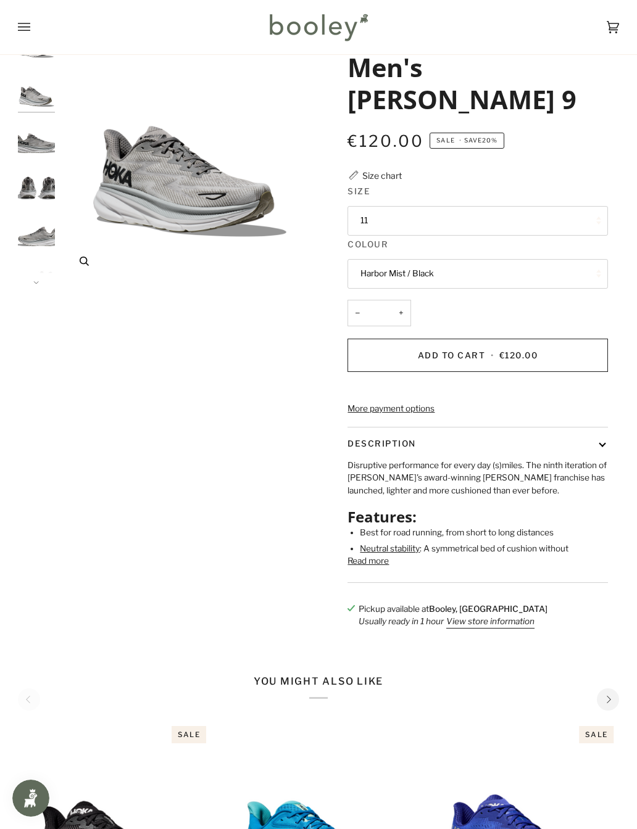
scroll to position [52, 0]
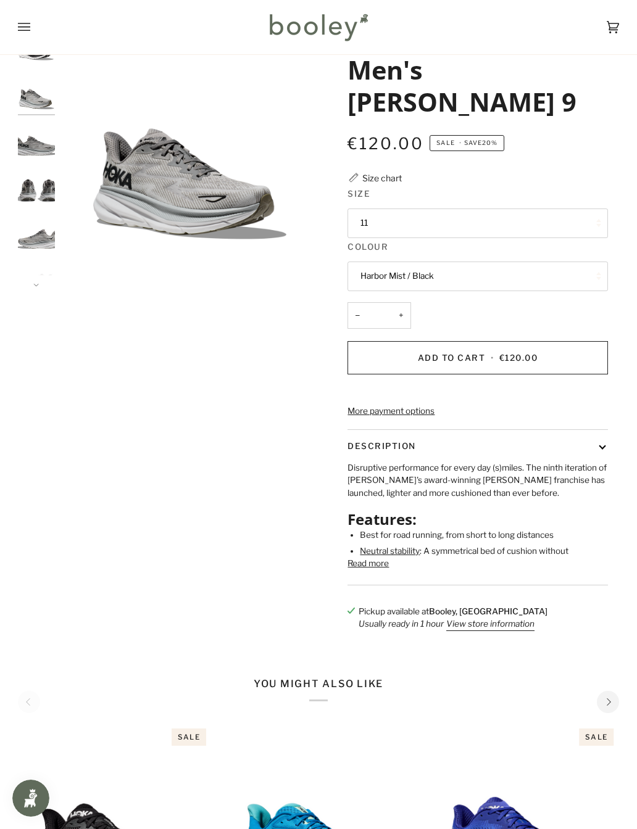
click at [364, 532] on button "Read more" at bounding box center [367, 563] width 41 height 12
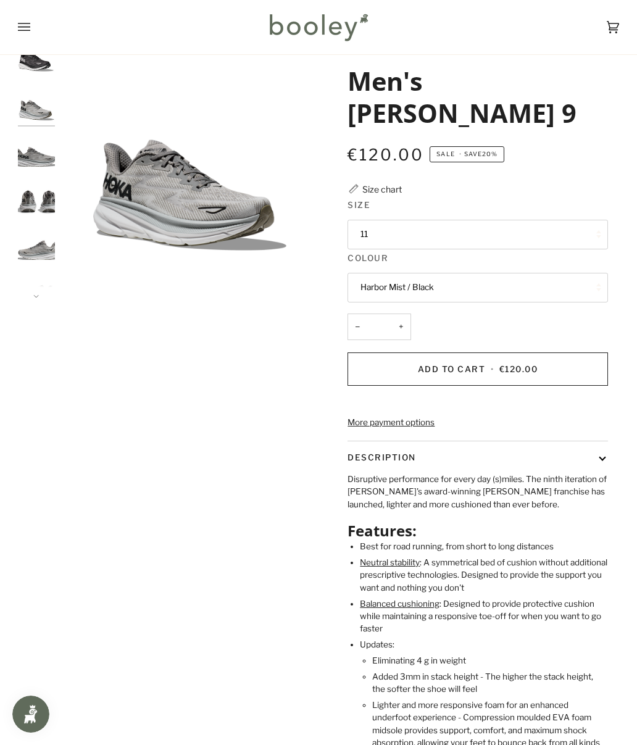
scroll to position [22, 0]
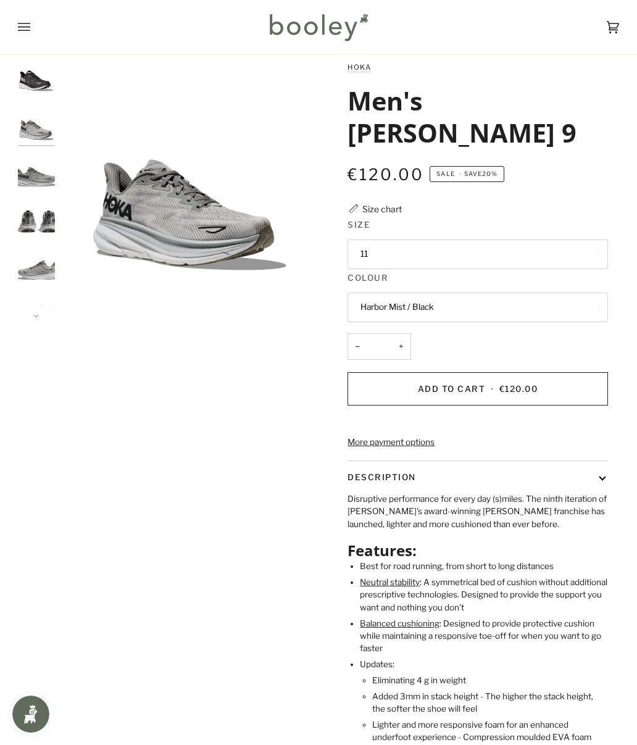
click at [548, 292] on button "Harbor Mist / Black" at bounding box center [477, 307] width 260 height 30
click at [482, 321] on link "Black / White" at bounding box center [477, 336] width 258 height 30
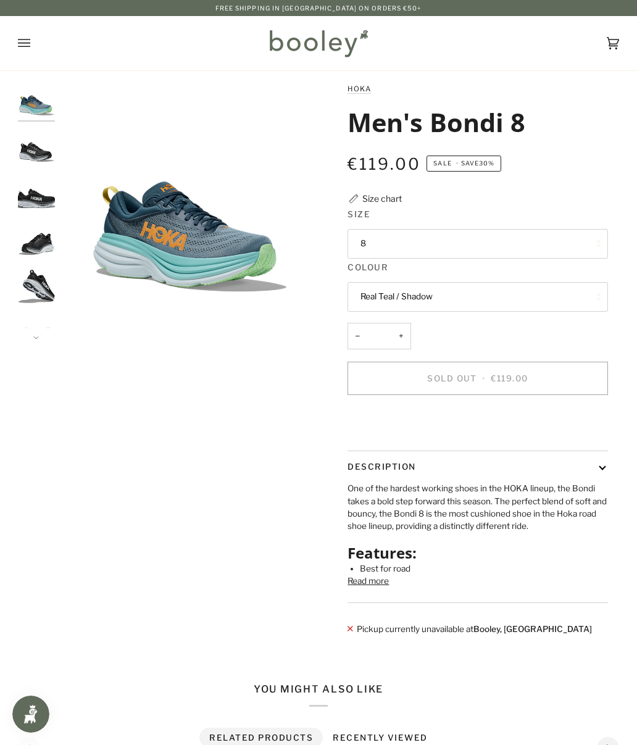
click at [568, 244] on button "8" at bounding box center [477, 244] width 260 height 30
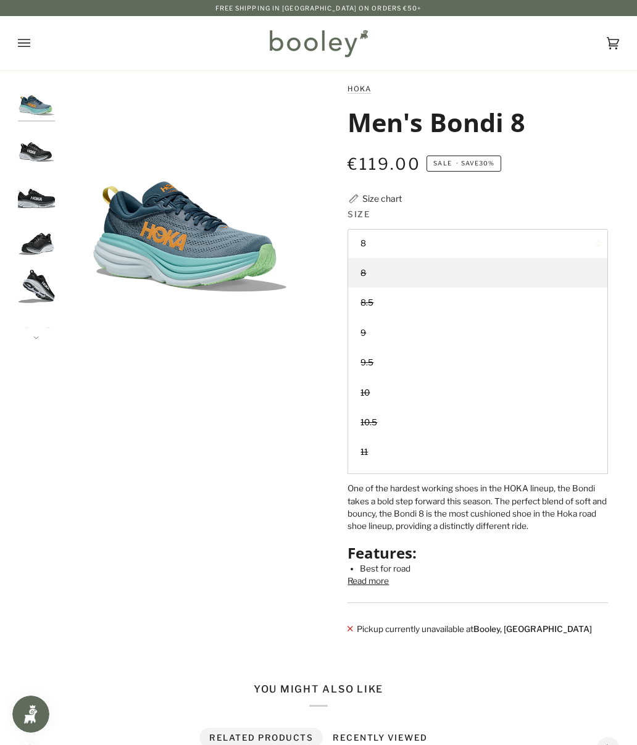
click at [608, 180] on div "Hoka Men's Bondi 8 €119.00 Sale • Save 30% Size chart Size 8 8" at bounding box center [468, 364] width 300 height 565
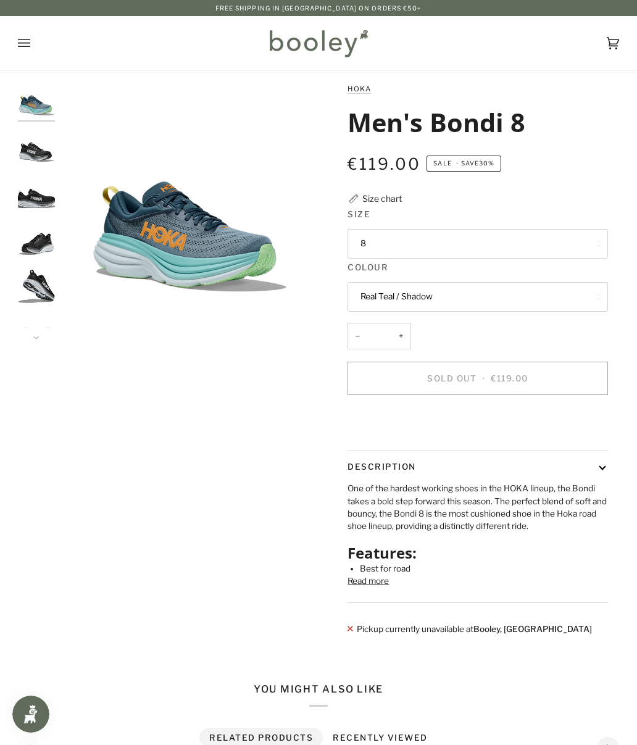
click at [540, 294] on button "Real Teal / Shadow" at bounding box center [477, 297] width 260 height 30
click at [524, 348] on link "Black / White" at bounding box center [477, 355] width 258 height 30
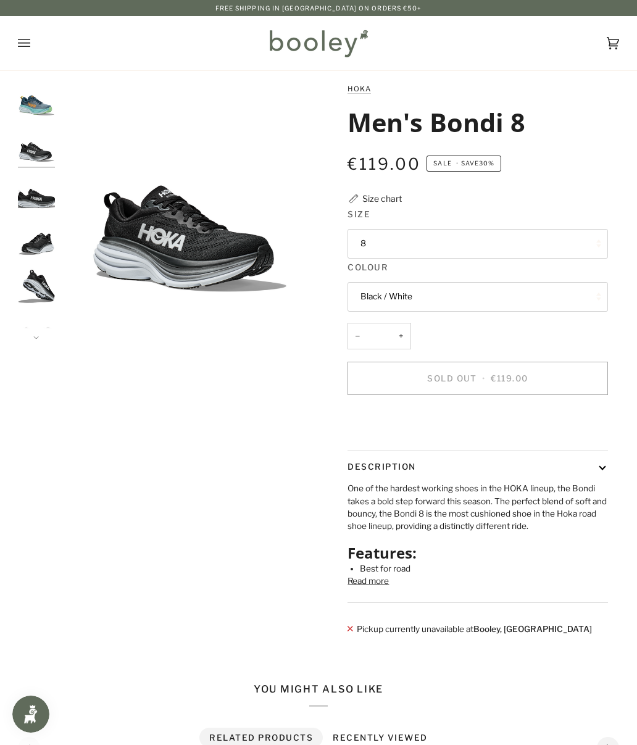
click at [578, 237] on button "8" at bounding box center [477, 244] width 260 height 30
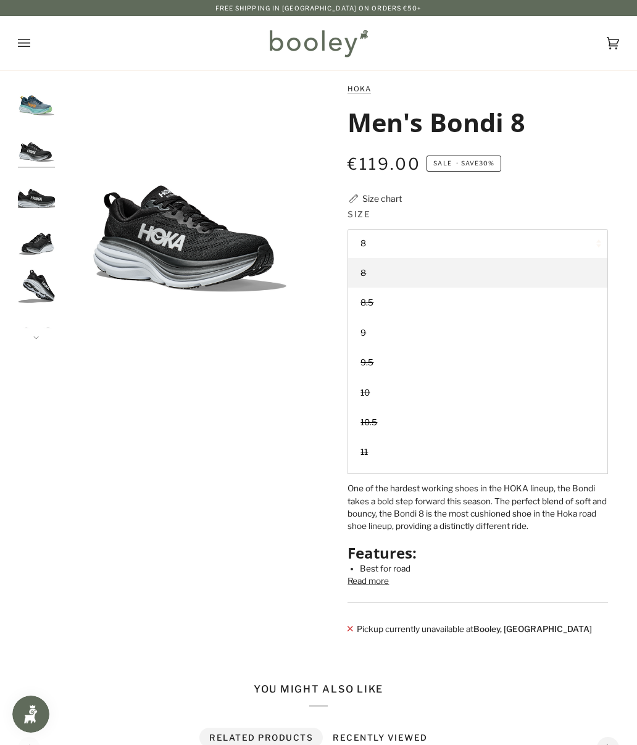
click at [599, 180] on div "€119.00 Sale • Save 30%" at bounding box center [477, 171] width 260 height 41
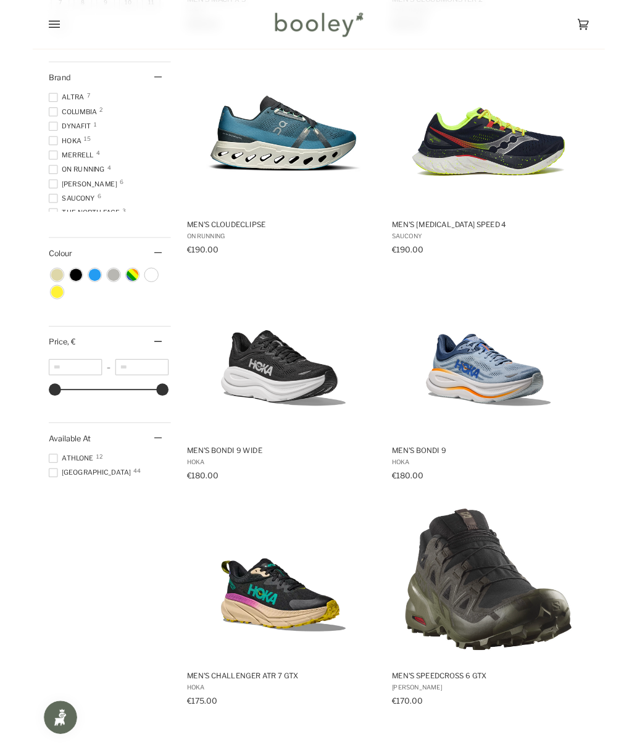
scroll to position [399, 0]
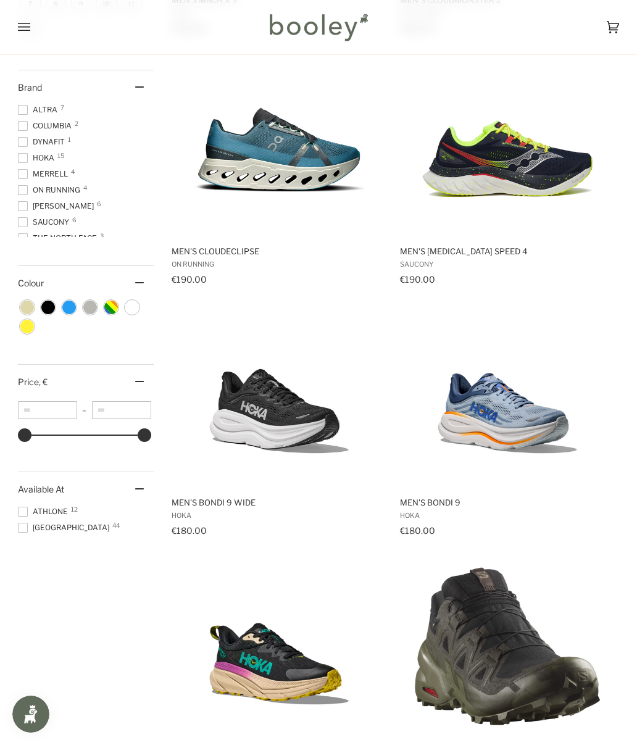
click at [29, 517] on span "Athlone 12" at bounding box center [45, 511] width 54 height 11
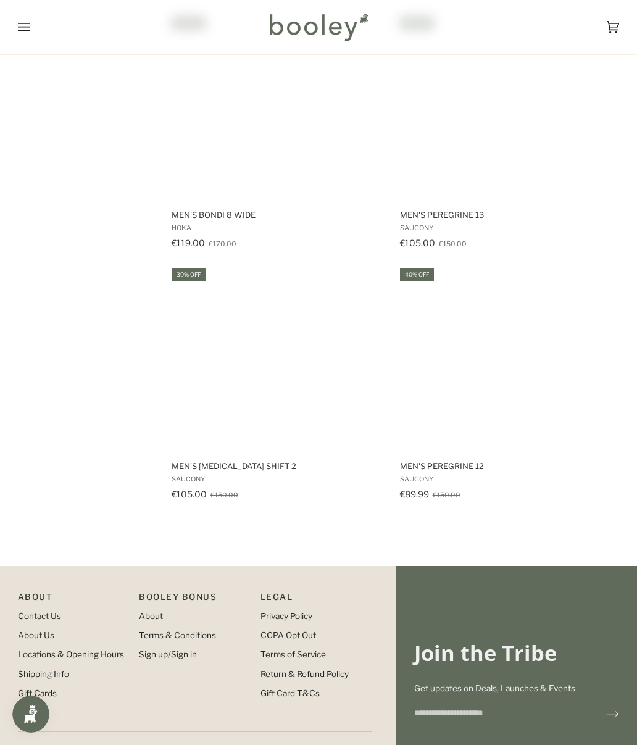
scroll to position [1189, 0]
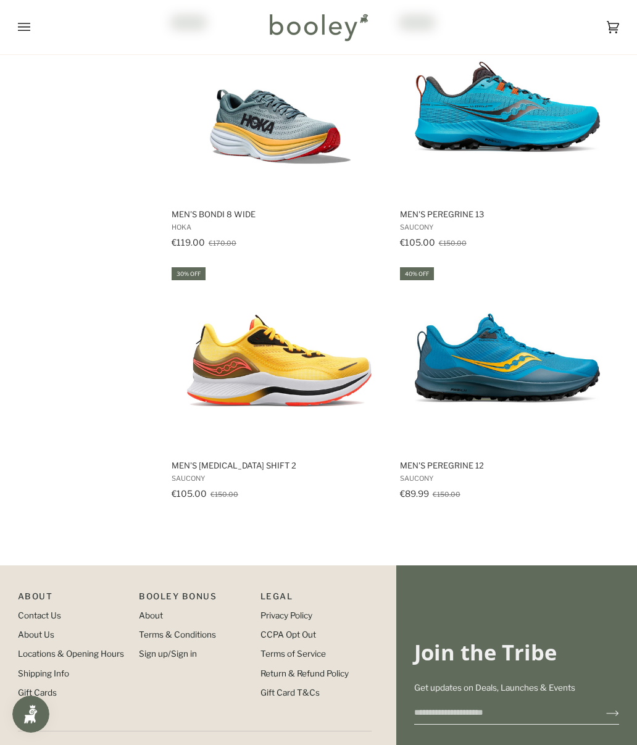
click at [544, 103] on img "Men's Peregrine 13" at bounding box center [507, 106] width 185 height 185
click at [233, 367] on img "Men's Endorphin Shift 2" at bounding box center [278, 357] width 185 height 185
click at [448, 136] on img "Men's Peregrine 13" at bounding box center [507, 106] width 185 height 185
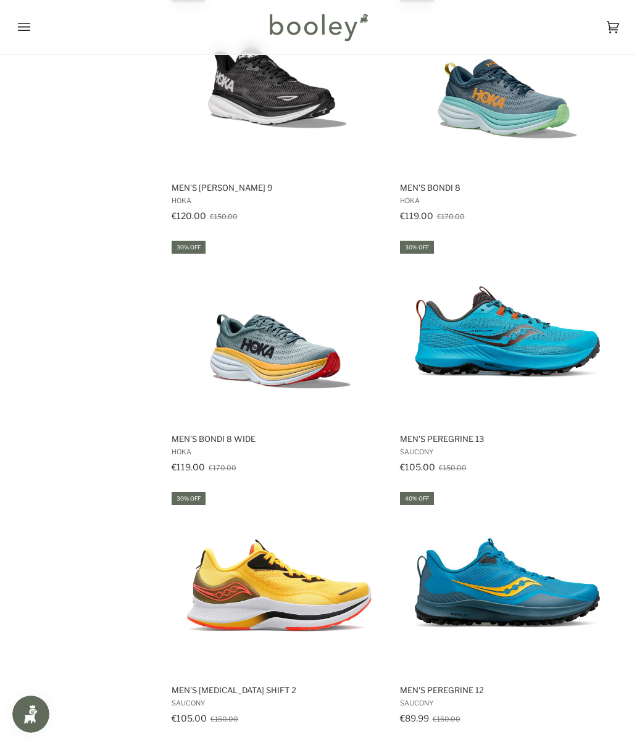
scroll to position [934, 0]
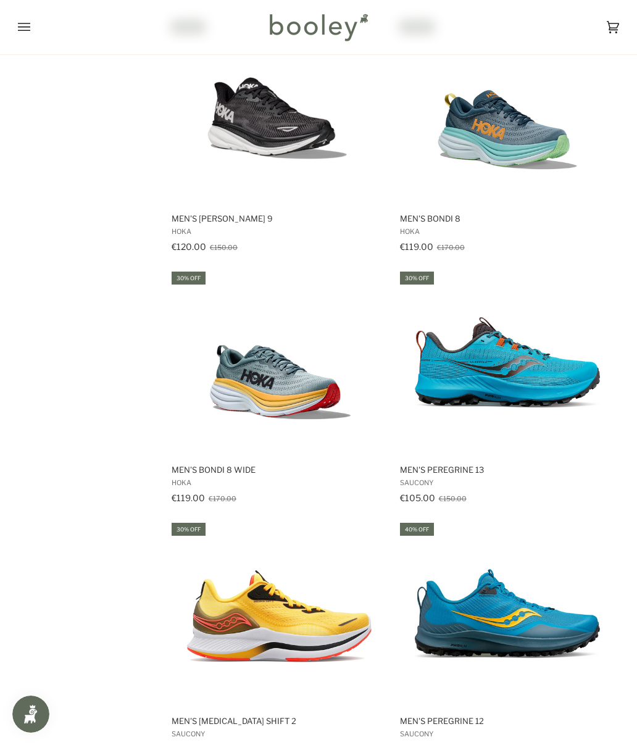
click at [234, 345] on img "Men's Bondi 8 Wide" at bounding box center [278, 362] width 185 height 185
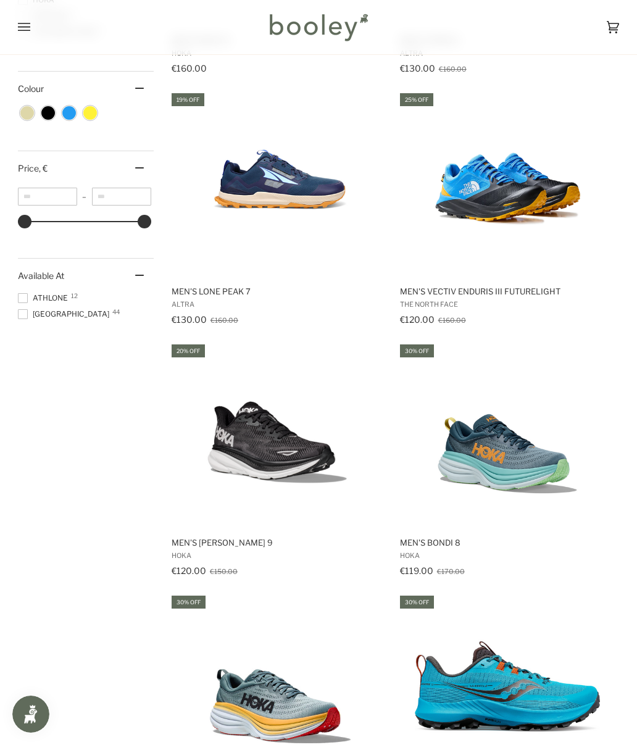
scroll to position [518, 0]
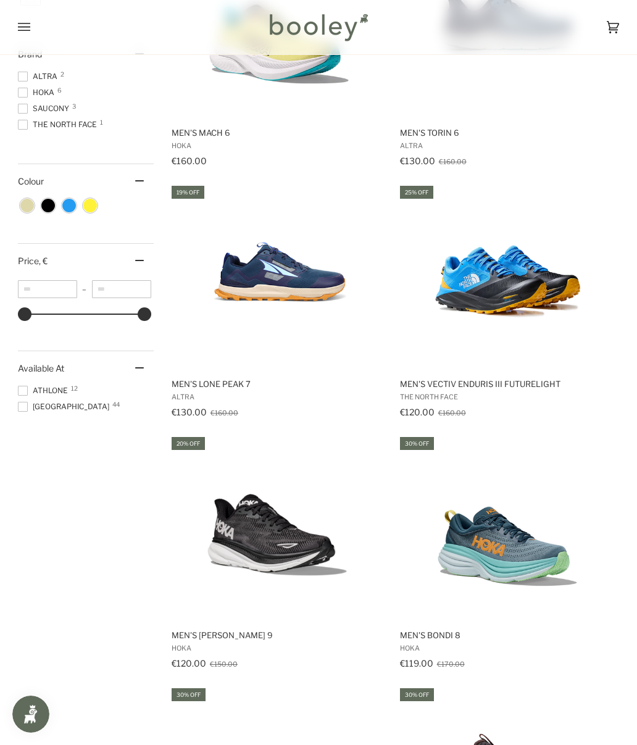
click at [251, 523] on img "Men's Clifton 9" at bounding box center [278, 527] width 185 height 185
click at [544, 282] on img "Men's Vectiv Enduris III FutureLight" at bounding box center [507, 276] width 185 height 185
click at [242, 291] on img "Men's Lone Peak 7" at bounding box center [278, 276] width 185 height 185
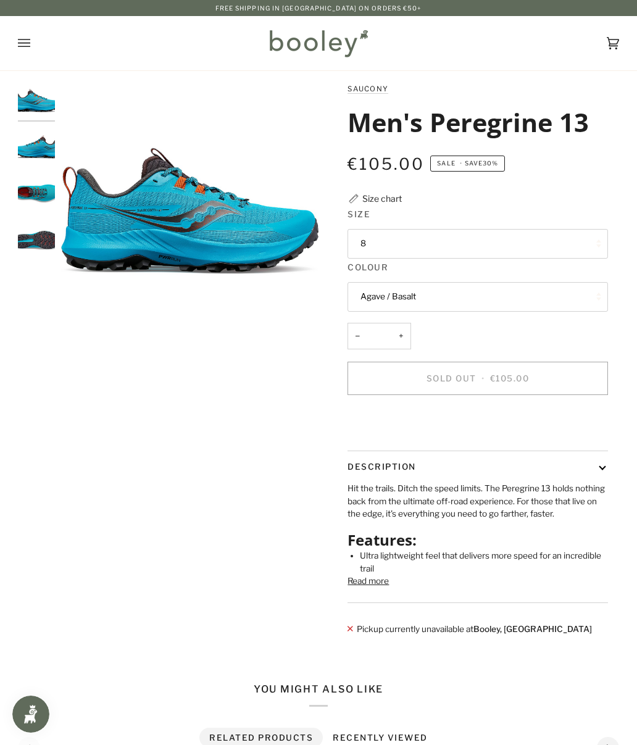
click at [28, 194] on img "Saucony Men's Peregrine 13 Agave / Basalt - Booley Galway" at bounding box center [36, 193] width 37 height 37
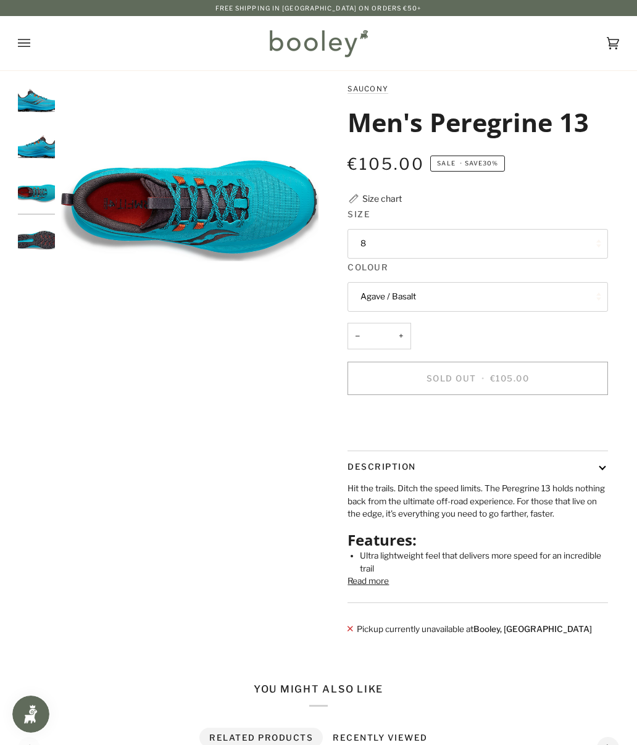
click at [28, 257] on img "Saucony Men's Peregrine 13 Agave / Basalt - Booley Galway" at bounding box center [36, 239] width 37 height 37
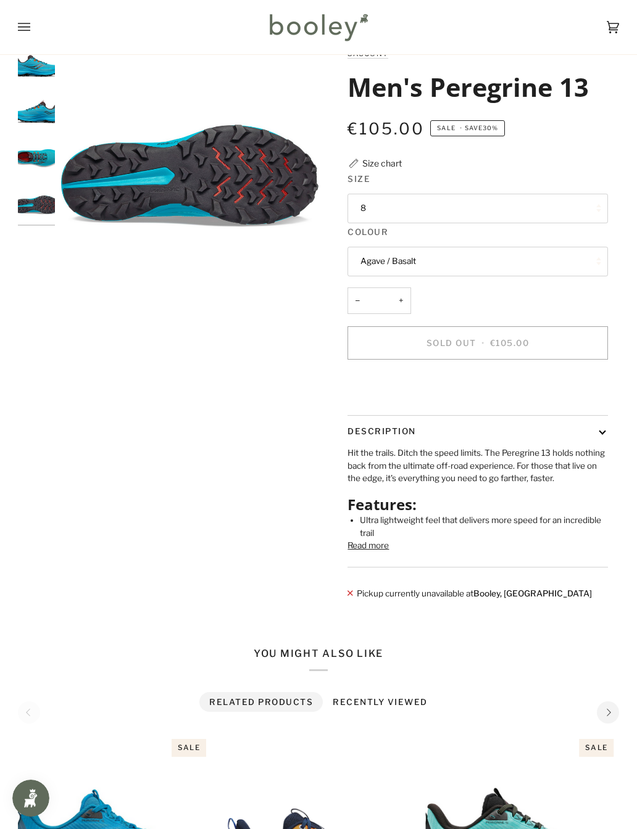
scroll to position [41, 0]
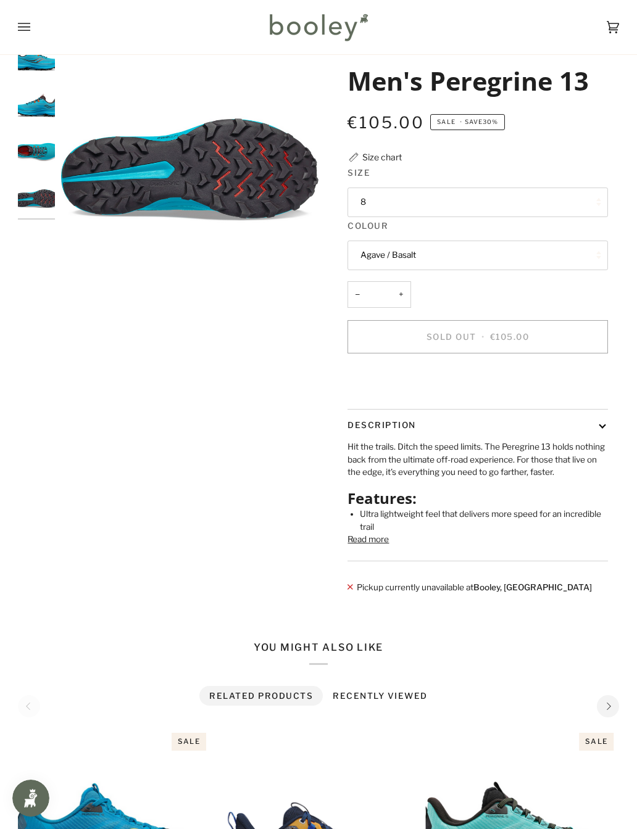
click at [589, 200] on button "8" at bounding box center [477, 203] width 260 height 30
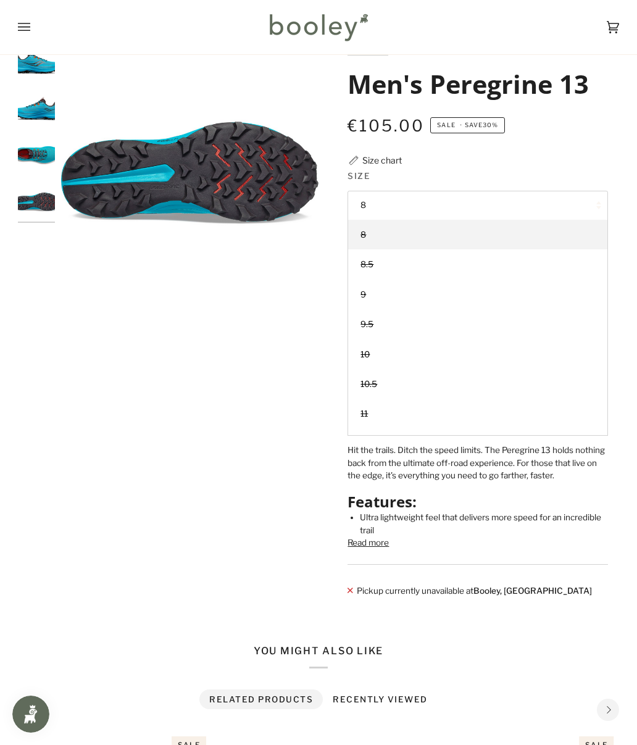
scroll to position [28, 0]
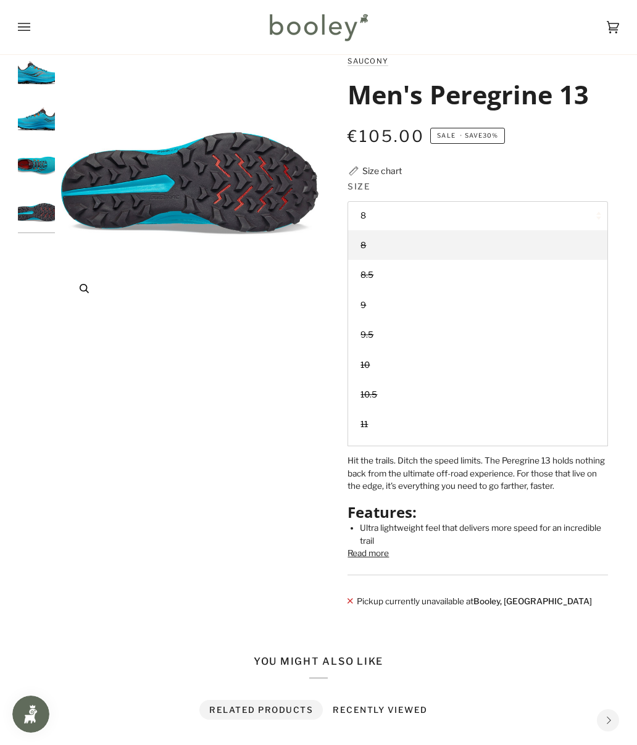
click at [79, 308] on img "Saucony Men's Peregrine 13 Agave / Basalt - Booley Galway" at bounding box center [189, 182] width 257 height 257
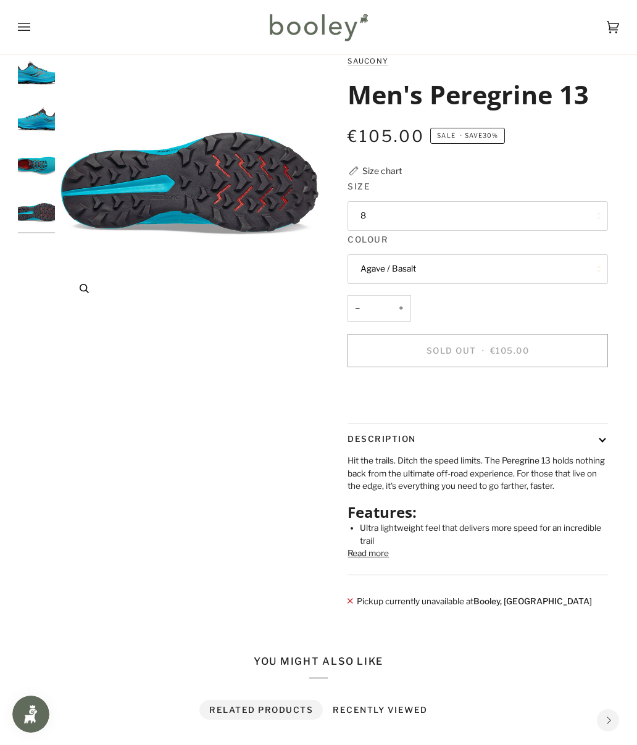
click at [83, 311] on img "Saucony Men's Peregrine 13 Agave / Basalt - Booley Galway" at bounding box center [189, 182] width 257 height 257
click at [553, 261] on button "Agave / Basalt" at bounding box center [477, 269] width 260 height 30
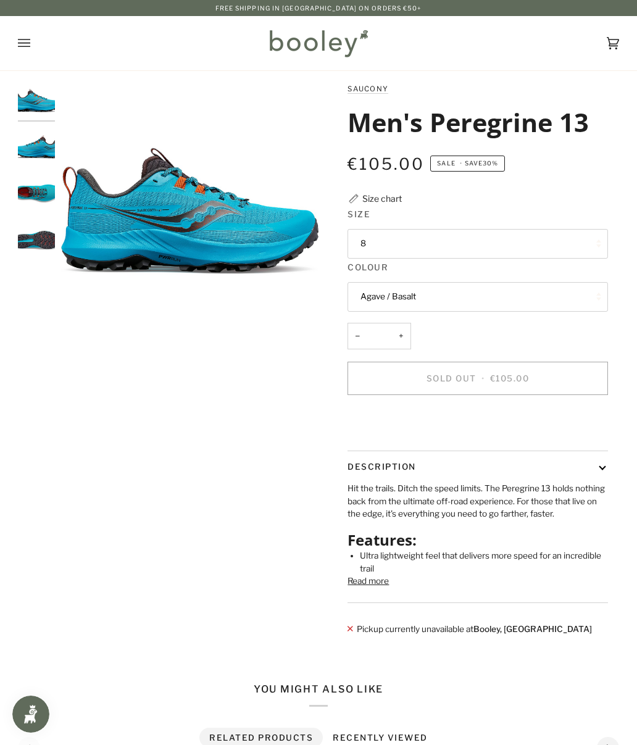
click at [571, 236] on button "8" at bounding box center [477, 244] width 260 height 30
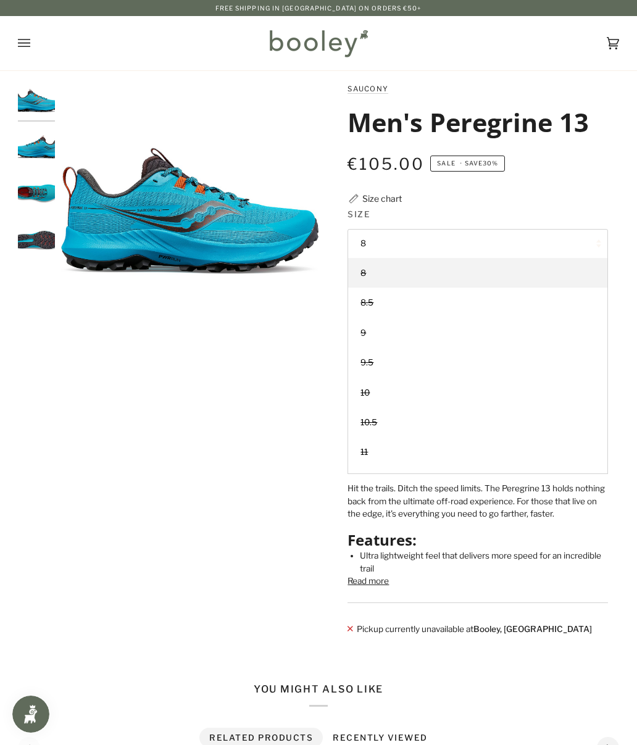
click at [559, 240] on button "8" at bounding box center [477, 244] width 260 height 30
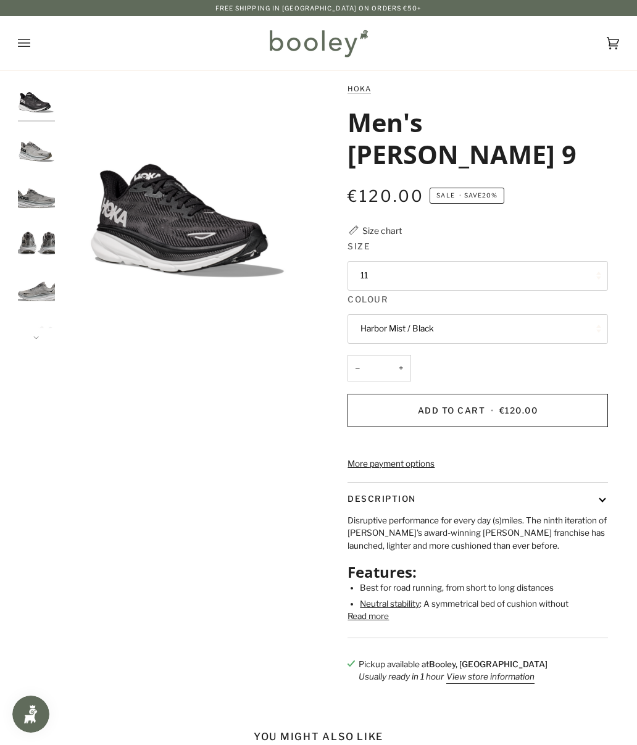
click at [570, 261] on button "11" at bounding box center [477, 276] width 260 height 30
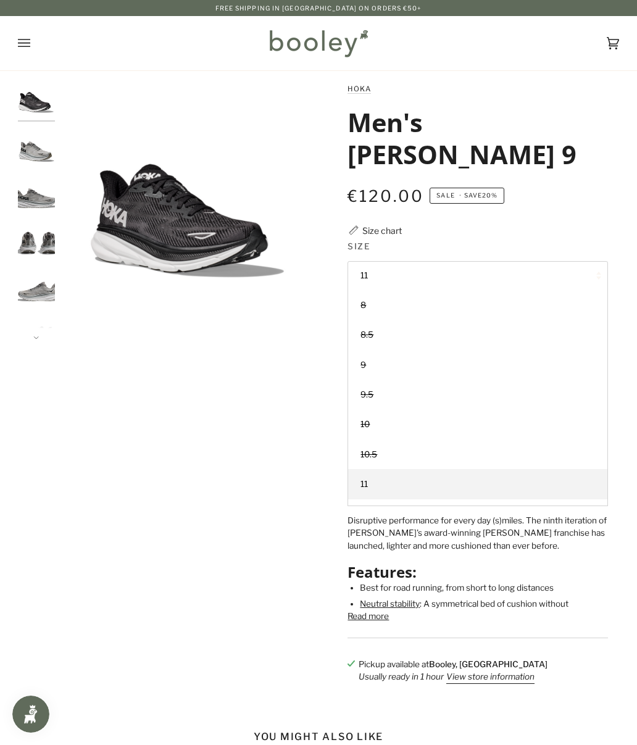
click at [603, 190] on div "€120.00 Sale • Save 20%" at bounding box center [477, 203] width 260 height 41
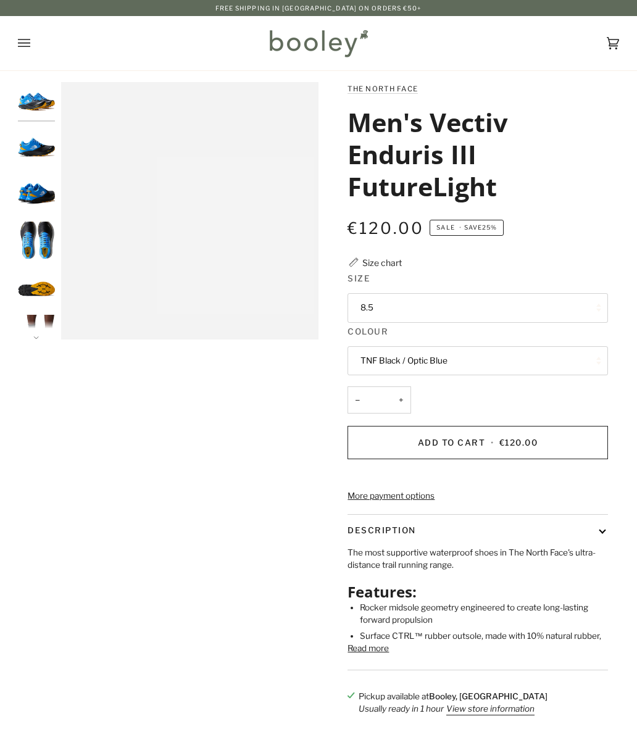
click at [561, 307] on button "8.5" at bounding box center [477, 308] width 260 height 30
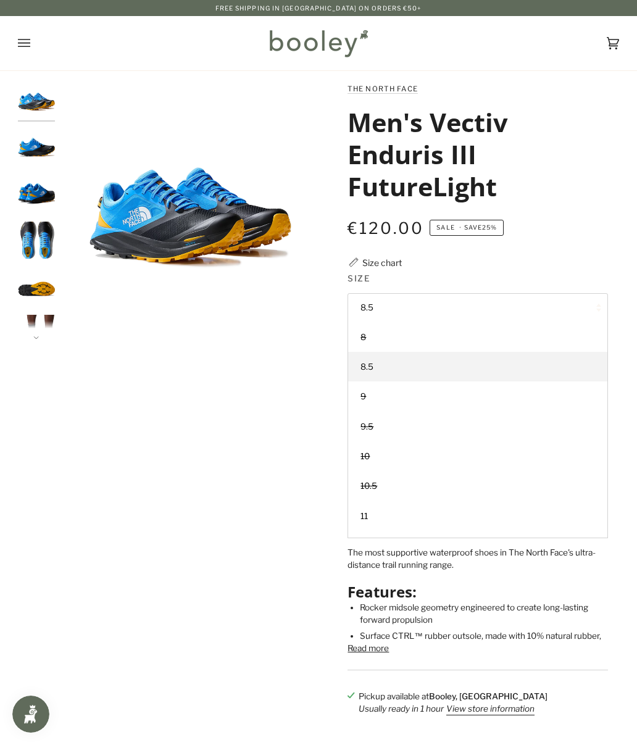
click at [35, 286] on img "The North Face Men's Vectiv Enduris III FutureLight TNF Black / Optic Blue - Bo…" at bounding box center [36, 286] width 37 height 37
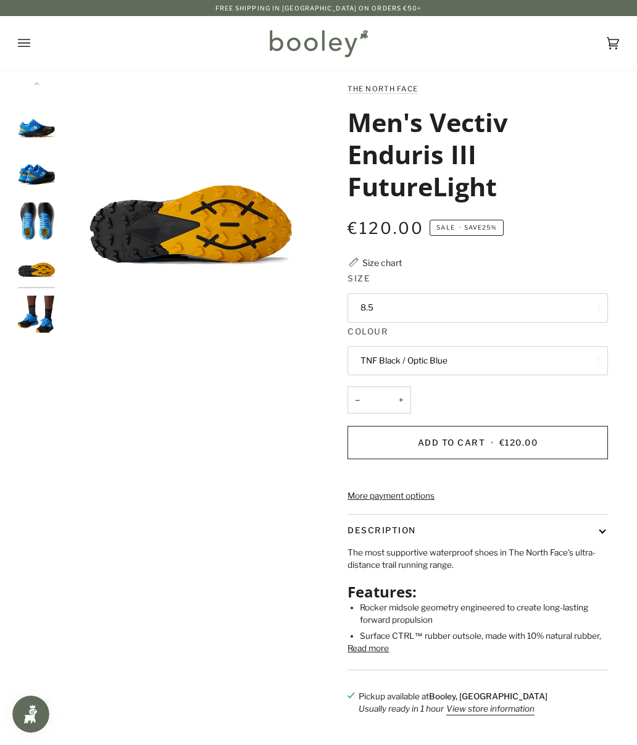
scroll to position [20, 0]
click at [31, 326] on img "The North Face Men's Vectiv Enduris III FutureLight TNF Black / Optic Blue - Bo…" at bounding box center [36, 312] width 37 height 37
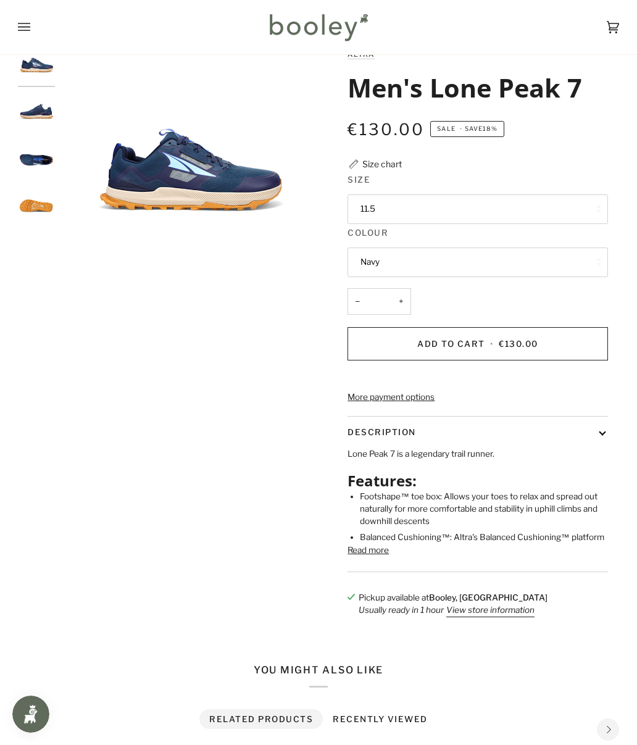
scroll to position [11, 0]
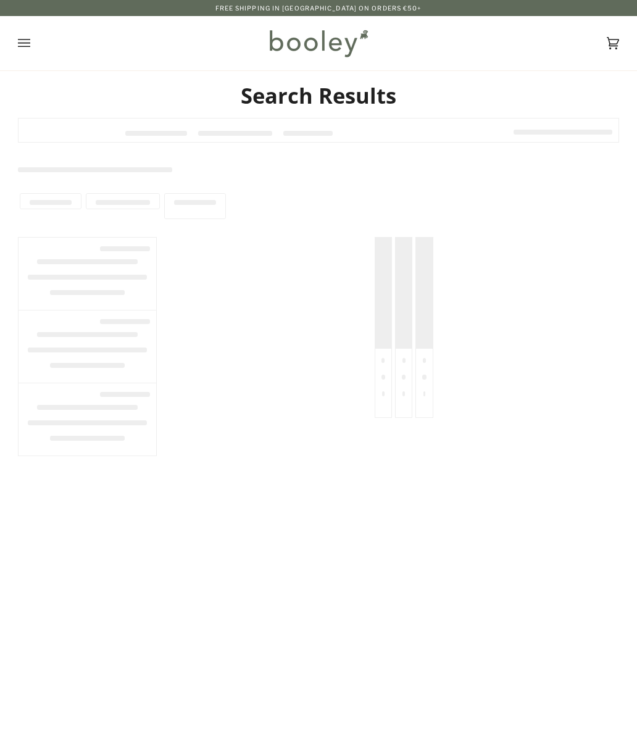
type input "******"
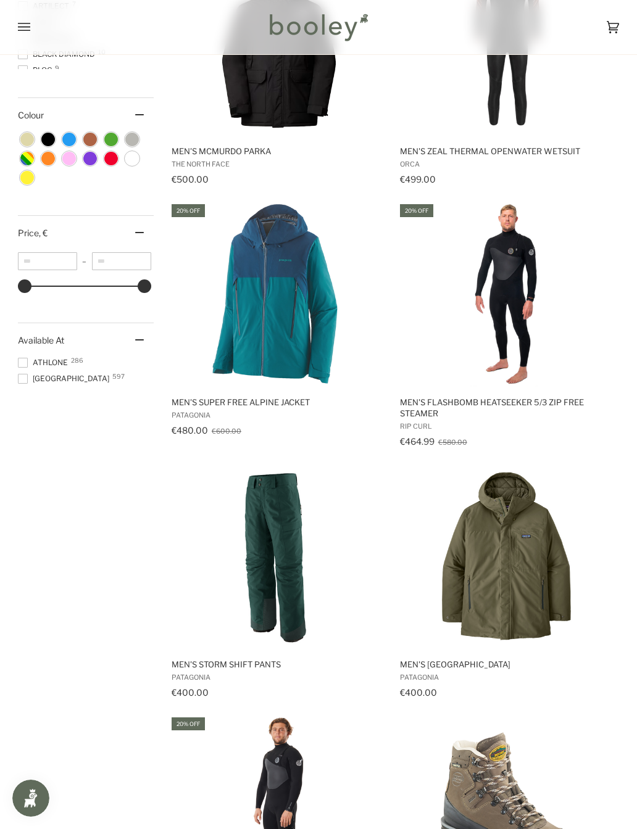
scroll to position [752, 0]
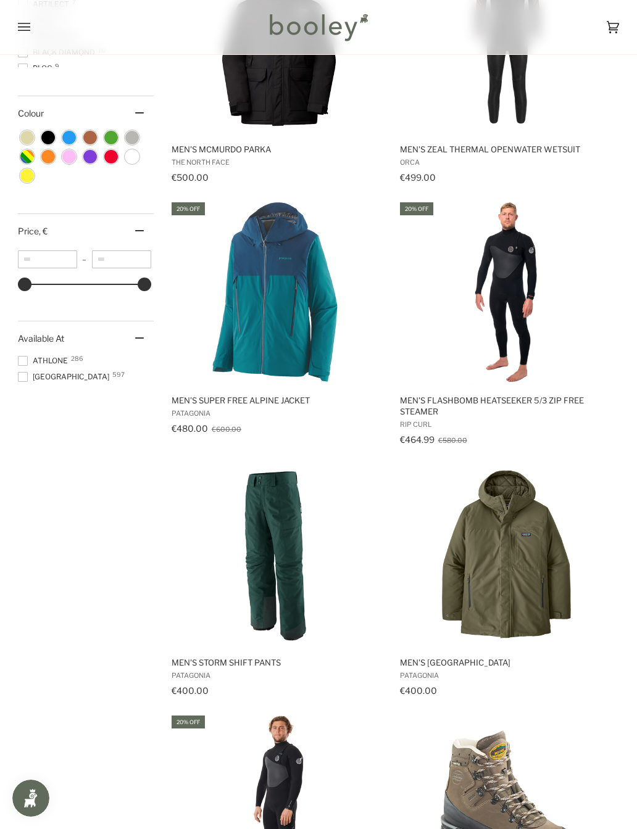
click at [23, 366] on span at bounding box center [23, 361] width 10 height 10
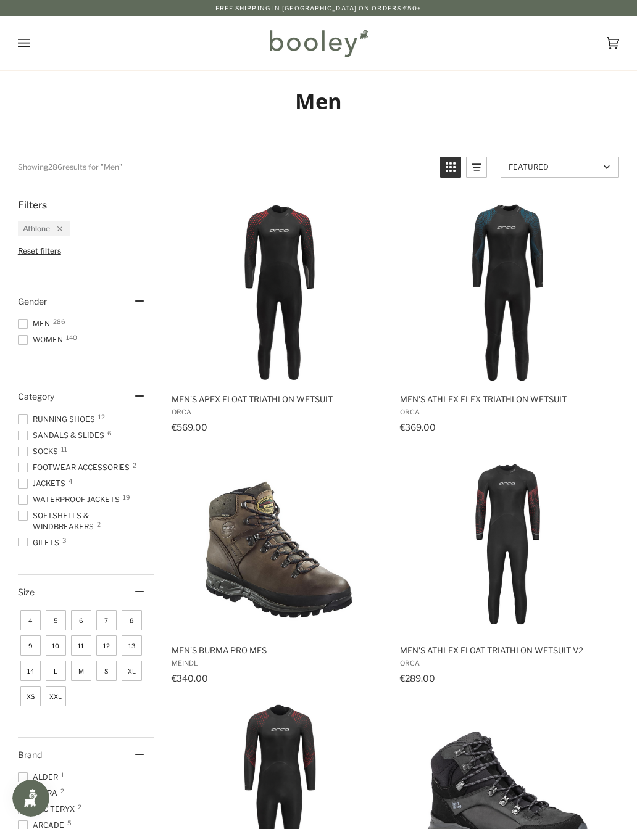
scroll to position [33, 0]
click at [28, 485] on span "Jackets 4" at bounding box center [43, 481] width 51 height 11
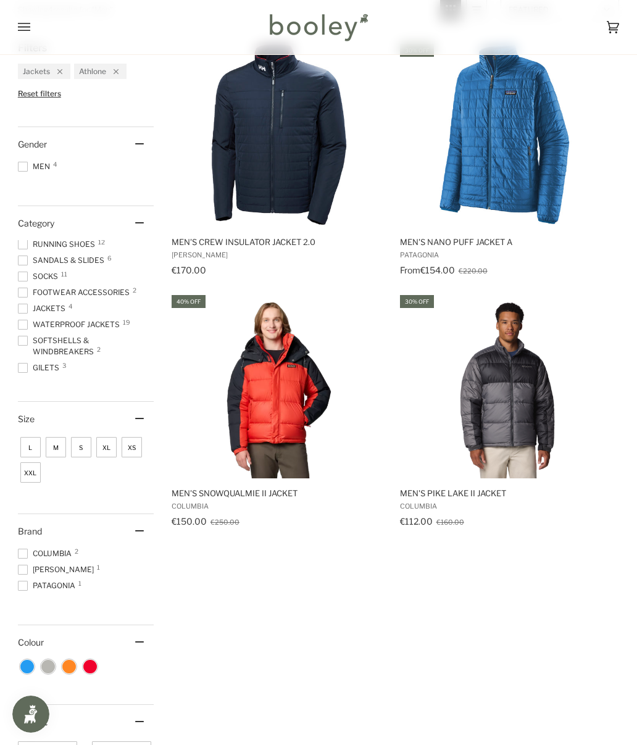
scroll to position [134, 0]
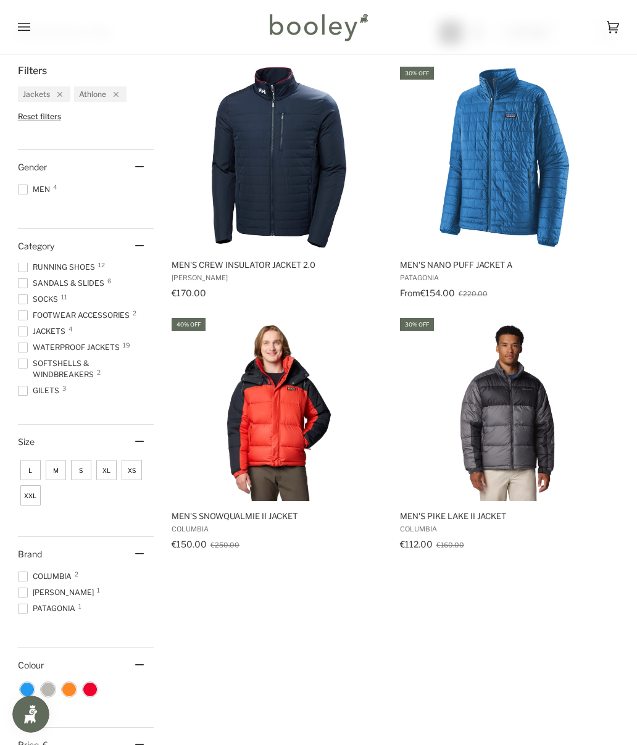
click at [530, 170] on img "Men's Nano Puff Jacket A" at bounding box center [507, 157] width 185 height 185
click at [26, 336] on span at bounding box center [23, 331] width 10 height 10
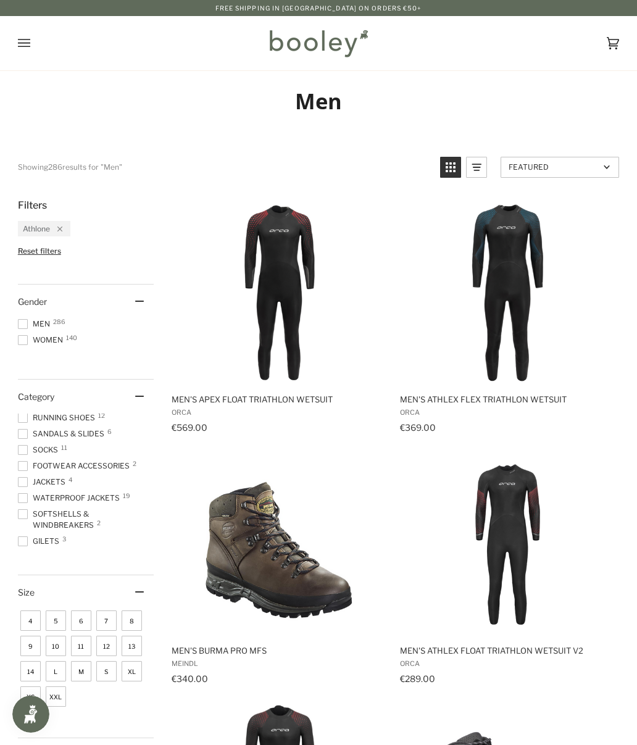
click at [19, 39] on icon "Open menu" at bounding box center [24, 43] width 12 height 8
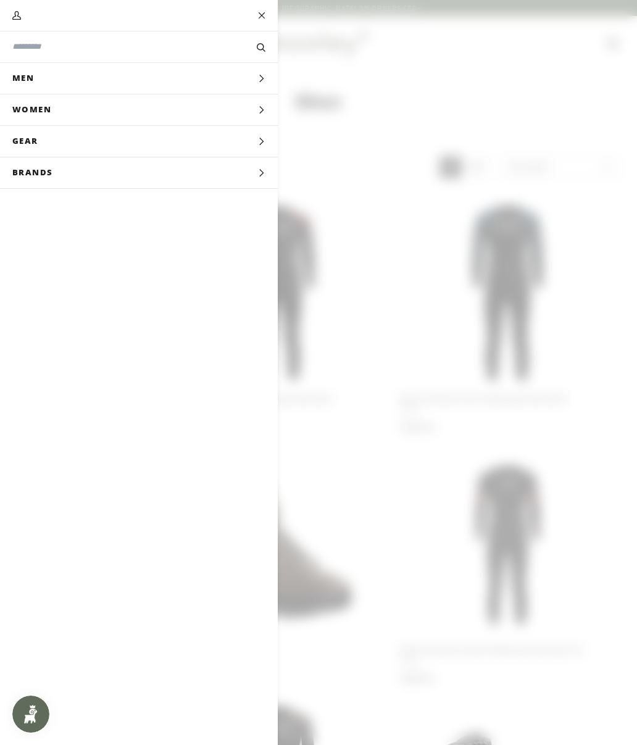
click at [59, 182] on span "Brands" at bounding box center [37, 172] width 74 height 31
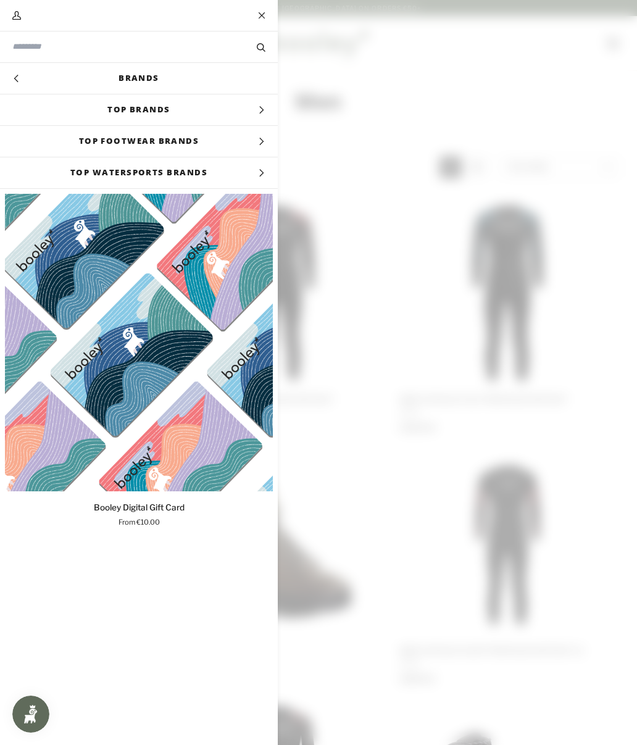
click at [94, 115] on span "Top Brands" at bounding box center [139, 109] width 278 height 31
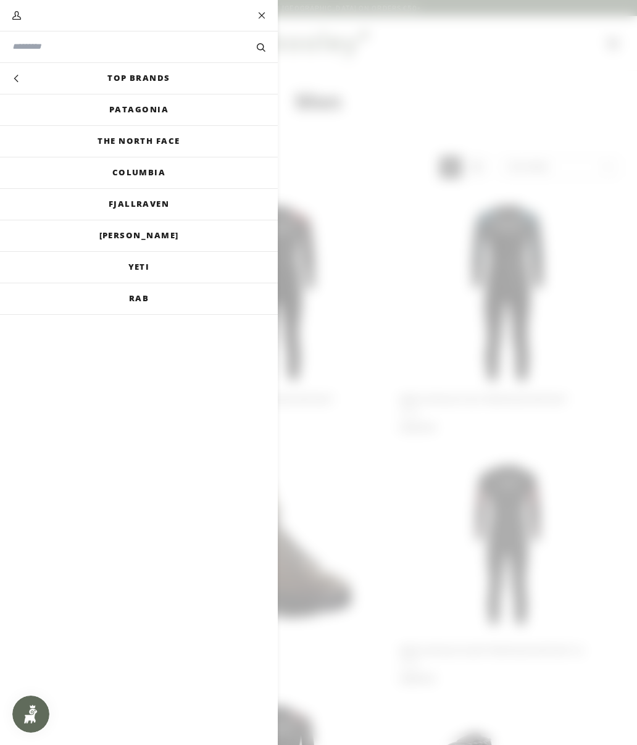
click at [109, 245] on link "[PERSON_NAME]" at bounding box center [139, 235] width 278 height 31
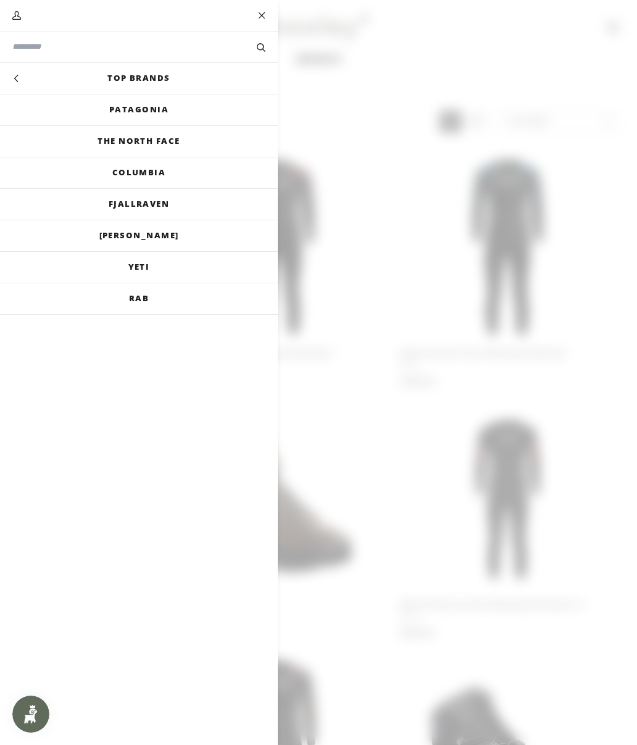
scroll to position [765, 0]
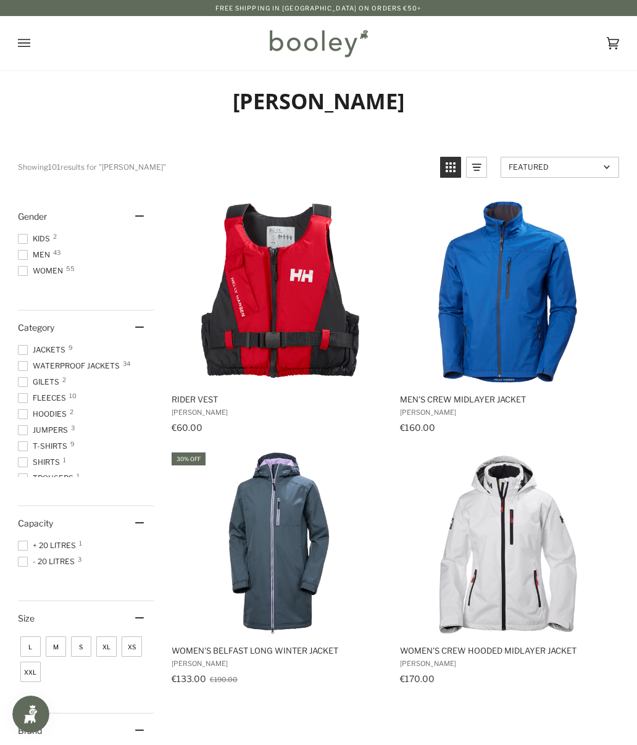
click at [539, 256] on img "Men's Crew Midlayer Jacket" at bounding box center [507, 291] width 185 height 185
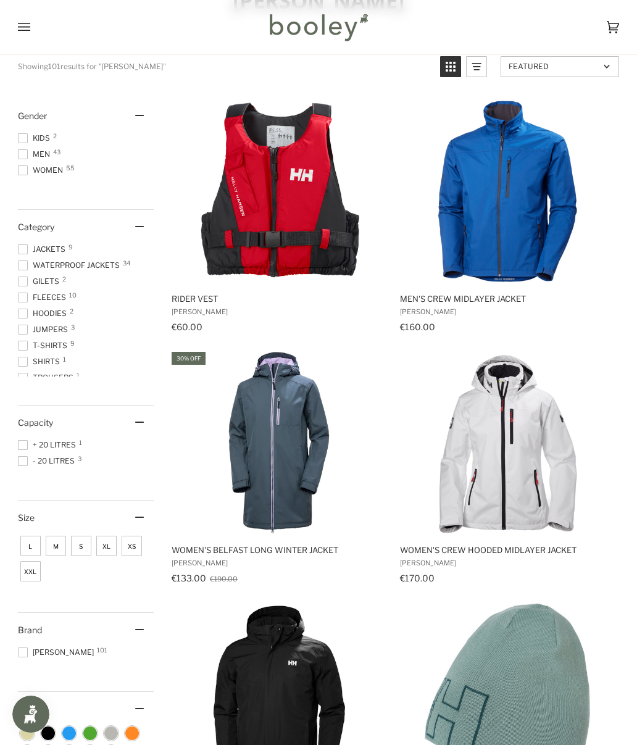
scroll to position [59, 0]
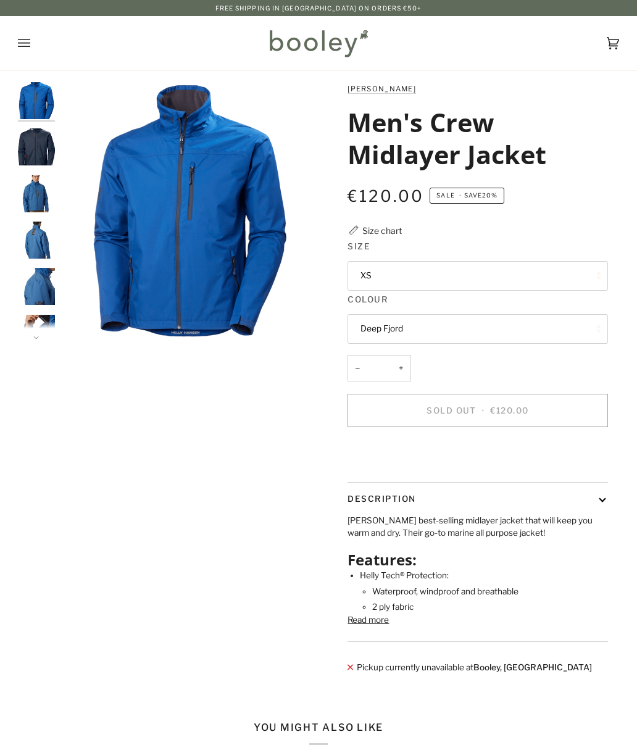
click at [540, 263] on button "XS" at bounding box center [477, 276] width 260 height 30
click at [598, 206] on div "€120.00 Sale • Save 20%" at bounding box center [477, 195] width 260 height 25
click at [539, 329] on button "Deep Fjord" at bounding box center [477, 329] width 260 height 30
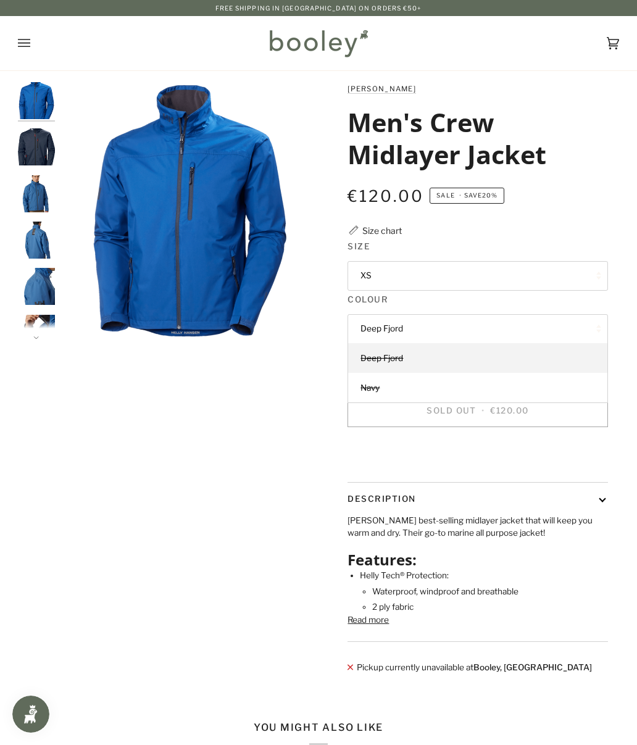
click at [621, 208] on div "Zoom Zoom" at bounding box center [318, 384] width 637 height 604
